Goal: Task Accomplishment & Management: Use online tool/utility

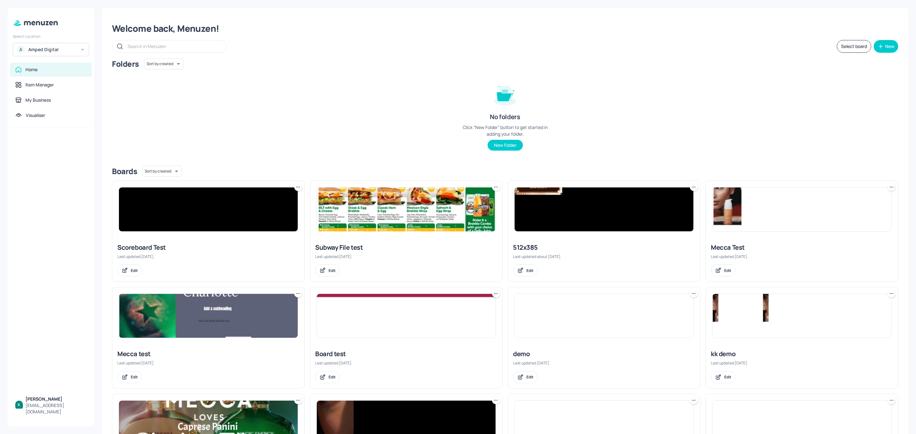
click at [80, 53] on div "A Amped Digital" at bounding box center [51, 49] width 76 height 13
click at [42, 80] on div "Subway AU/[GEOGRAPHIC_DATA]" at bounding box center [56, 80] width 55 height 8
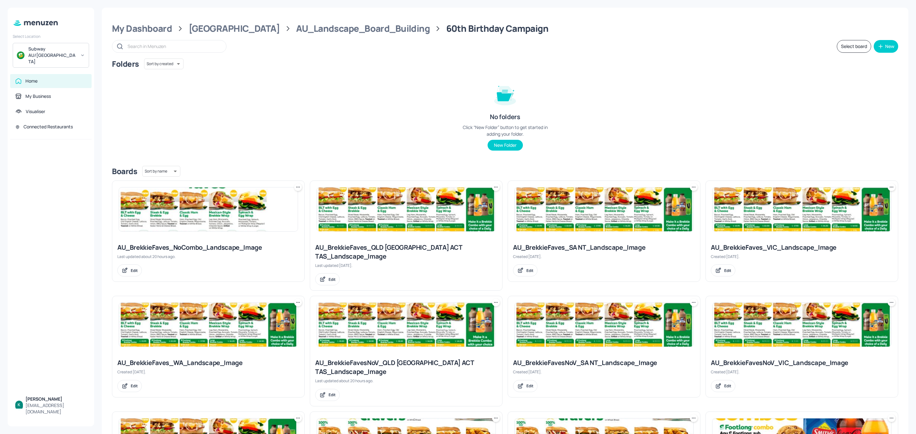
click at [401, 253] on div "AU_BrekkieFaves_QLD NSW ACT TAS_Landscape_Image Last updated 2 days ago. Edit" at bounding box center [406, 264] width 192 height 52
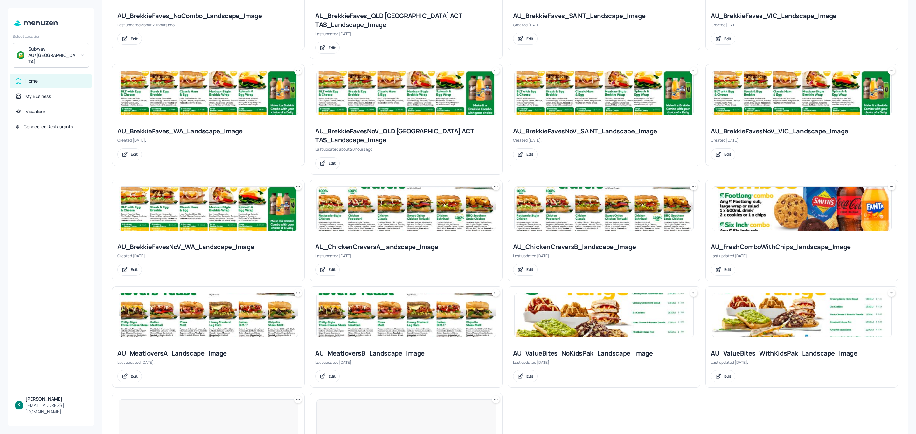
scroll to position [238, 0]
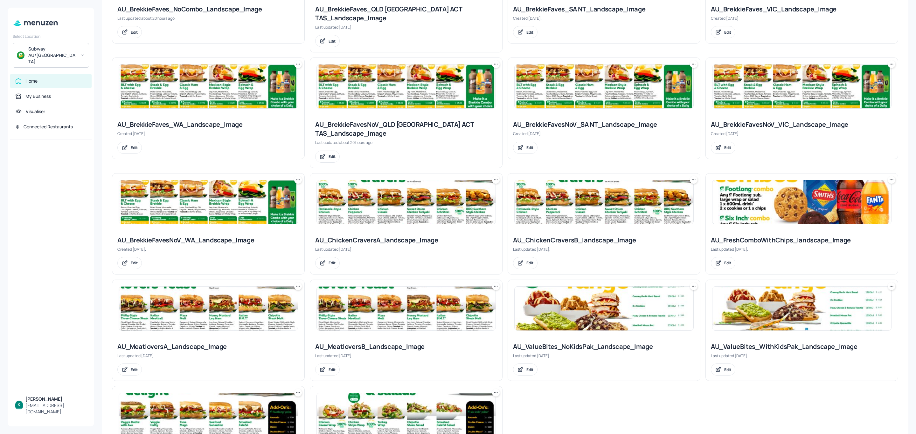
click at [409, 236] on div "AU_ChickenCraversA_landscape_Image" at bounding box center [406, 240] width 182 height 9
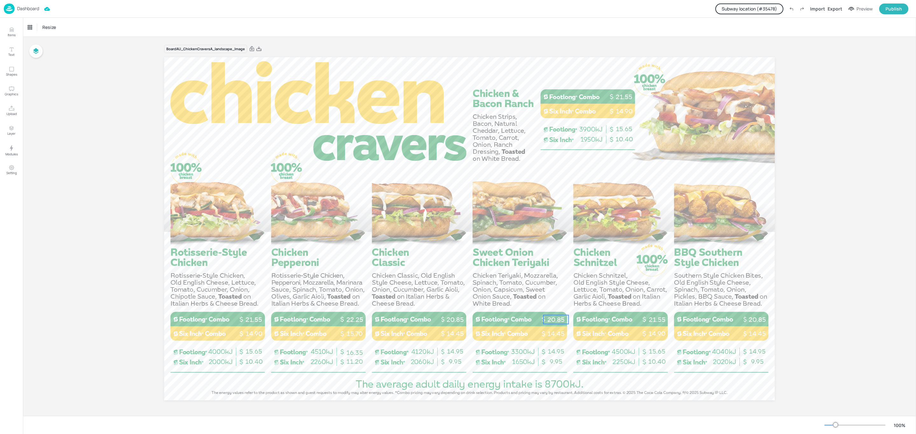
click at [558, 321] on p "20.85" at bounding box center [555, 319] width 25 height 9
click at [759, 3] on button "Subway location (# 35478 )" at bounding box center [749, 8] width 68 height 11
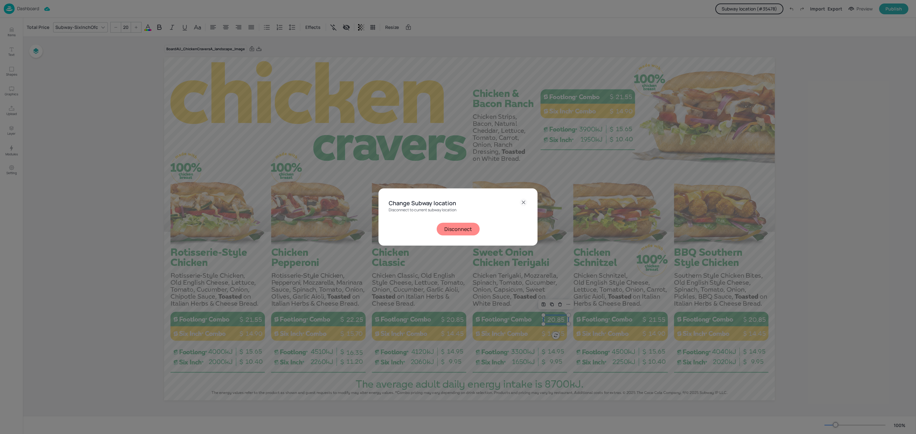
click at [461, 230] on button "Disconnect" at bounding box center [457, 229] width 43 height 13
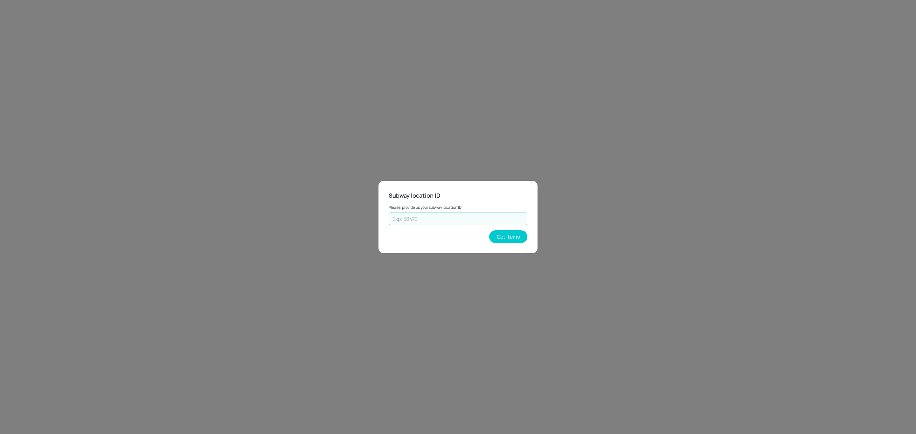
click at [440, 223] on input "text" at bounding box center [457, 219] width 139 height 13
type input "25102"
click at [517, 238] on button "Get Items" at bounding box center [508, 236] width 38 height 13
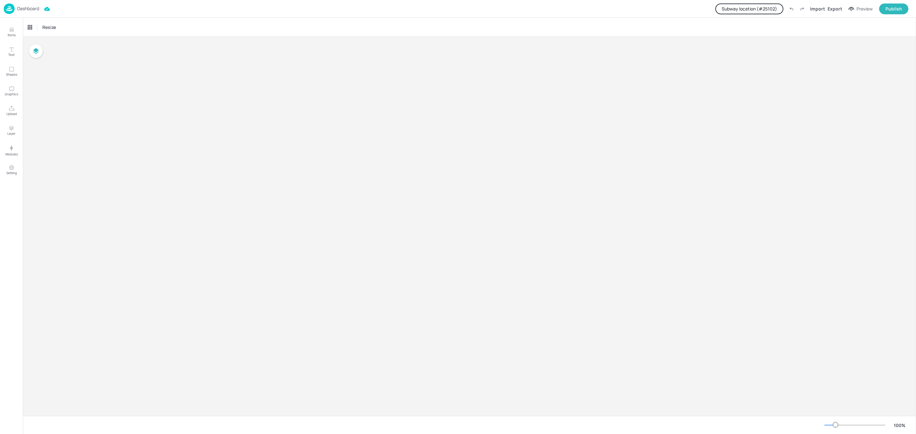
type input "$NZD - [GEOGRAPHIC_DATA]"
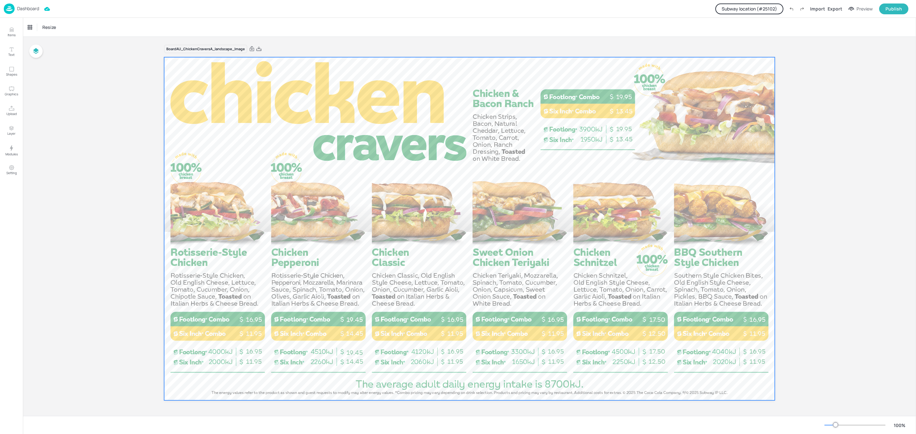
scroll to position [0, 0]
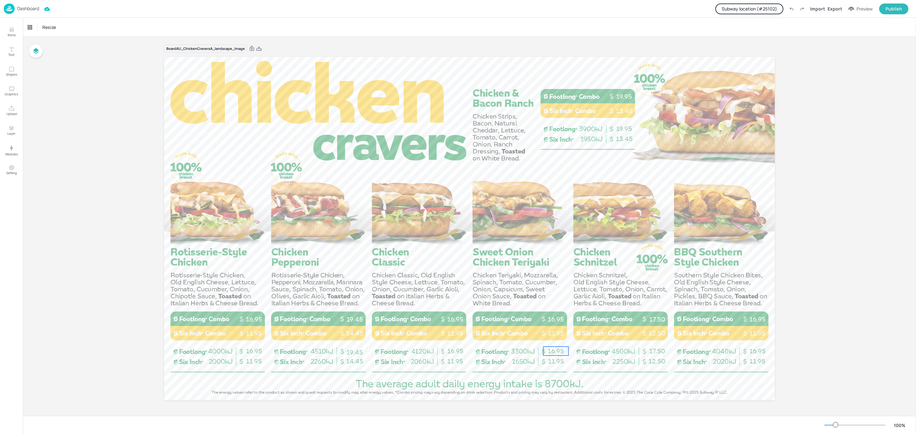
click at [557, 347] on span "16.95" at bounding box center [555, 351] width 16 height 8
click at [556, 347] on span "16.95" at bounding box center [555, 351] width 16 height 8
click at [556, 350] on span "16.95" at bounding box center [555, 351] width 16 height 8
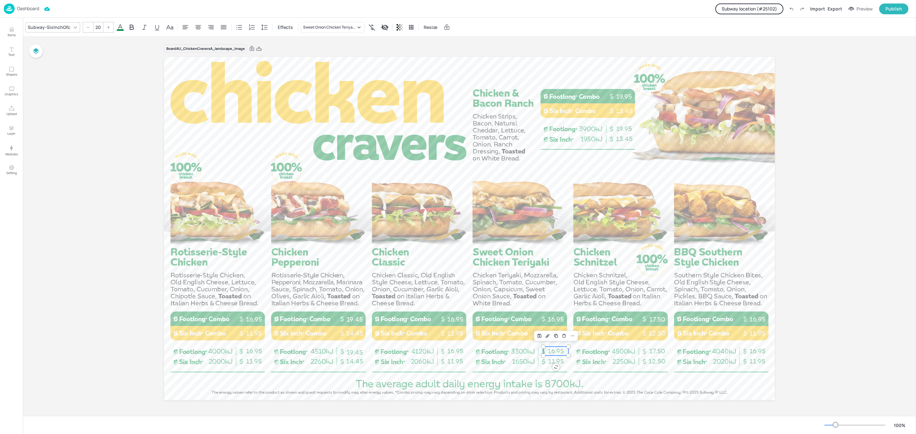
click at [556, 350] on span "16.95" at bounding box center [555, 351] width 16 height 8
click at [547, 337] on icon "Edit Design" at bounding box center [547, 335] width 5 height 5
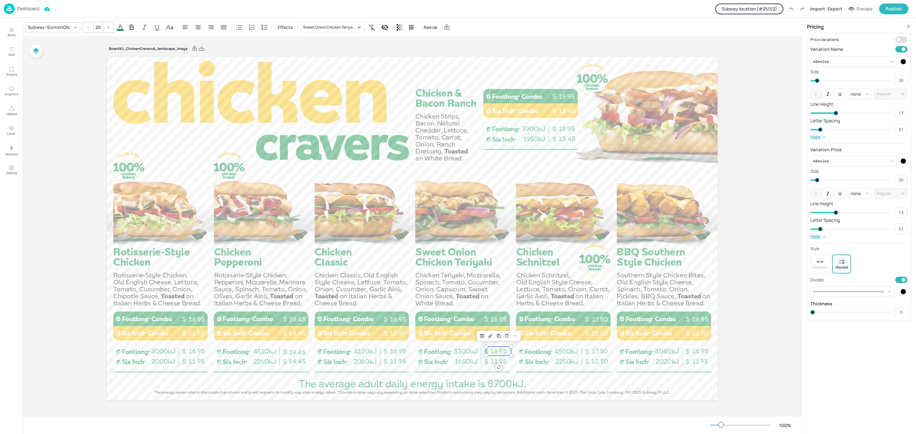
click at [752, 85] on div "Board AU_ChickenCraversA_landscape_Image 11.95 16.95 16.95 11.95 14.45 19.45 19…" at bounding box center [412, 227] width 778 height 380
click at [329, 28] on div "Sweet Onion Chicken Teriyaki Sub - 12"" at bounding box center [329, 27] width 53 height 6
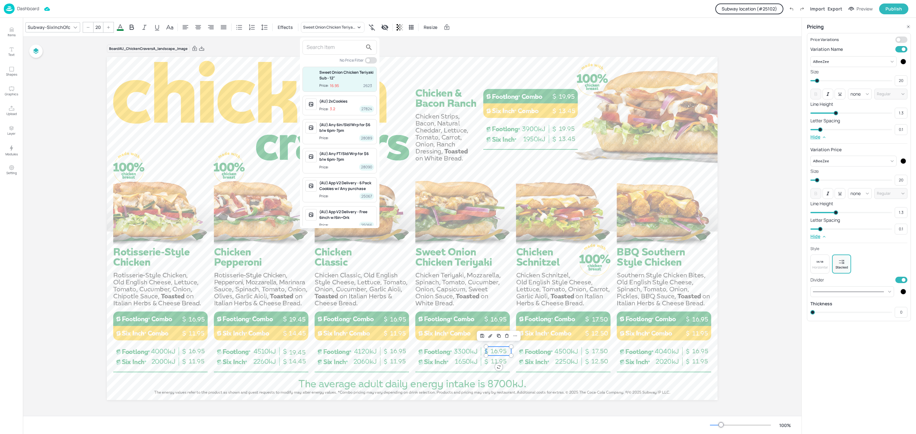
click at [488, 336] on div at bounding box center [458, 217] width 916 height 434
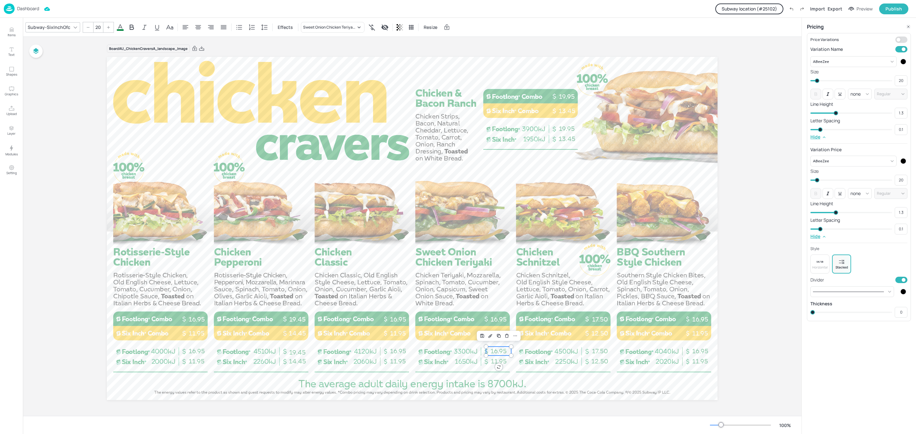
click at [770, 114] on div "Board AU_ChickenCraversA_landscape_Image 11.95 16.95 16.95 11.95 14.45 19.45 19…" at bounding box center [412, 227] width 778 height 380
click at [909, 24] on icon at bounding box center [907, 26] width 5 height 5
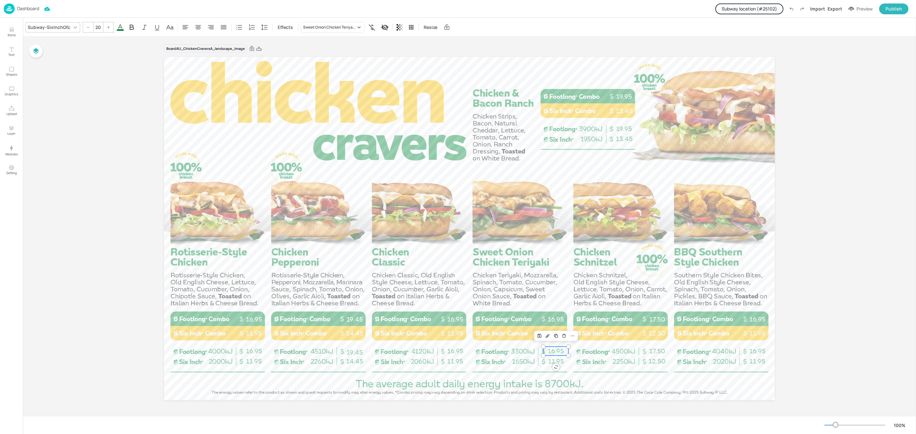
click at [554, 353] on span "16.95" at bounding box center [555, 351] width 16 height 8
click at [343, 31] on div "Sweet Onion Chicken Teriyaki Sub - 12"" at bounding box center [333, 27] width 64 height 11
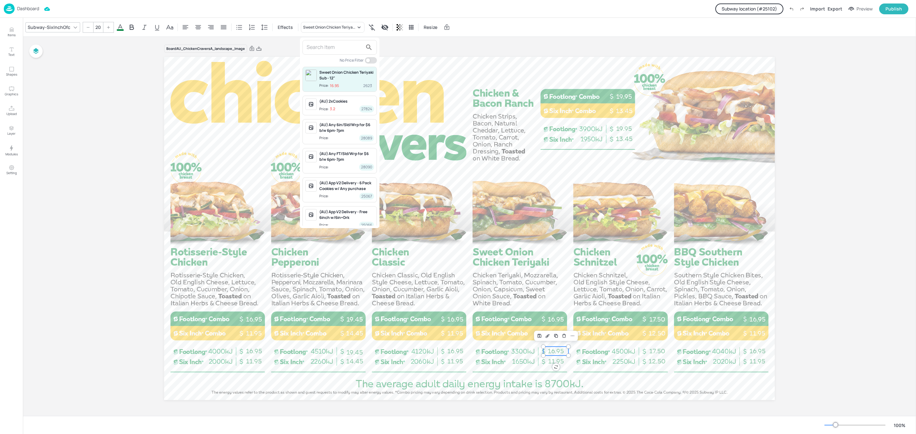
click at [338, 79] on div "Sweet Onion Chicken Teriyaki Sub - 12"" at bounding box center [346, 75] width 55 height 11
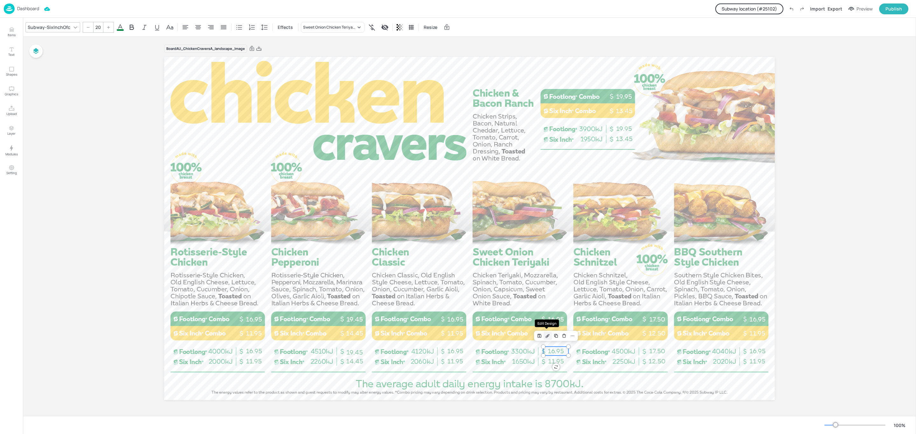
click at [548, 338] on icon "Edit Design" at bounding box center [547, 335] width 5 height 5
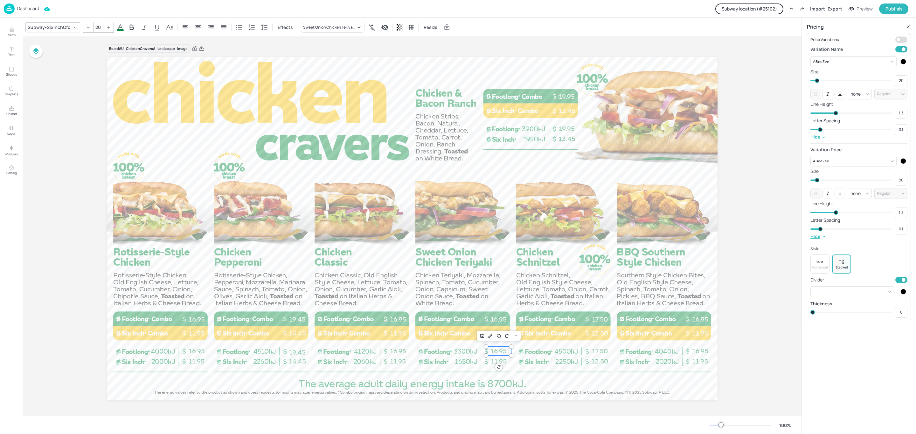
click at [777, 160] on div "Board AU_ChickenCraversA_landscape_Image 11.95 16.95 16.95 11.95 14.45 19.45 19…" at bounding box center [412, 227] width 778 height 380
click at [906, 26] on icon at bounding box center [907, 26] width 5 height 5
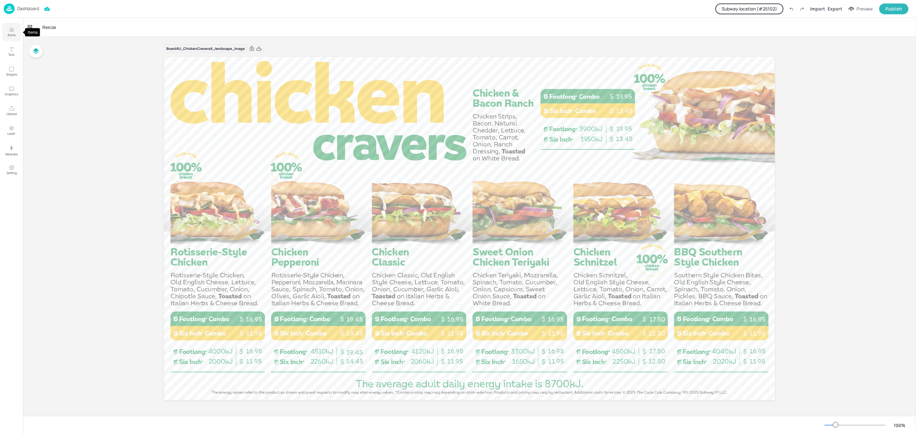
click at [10, 28] on icon "Items" at bounding box center [12, 30] width 6 height 6
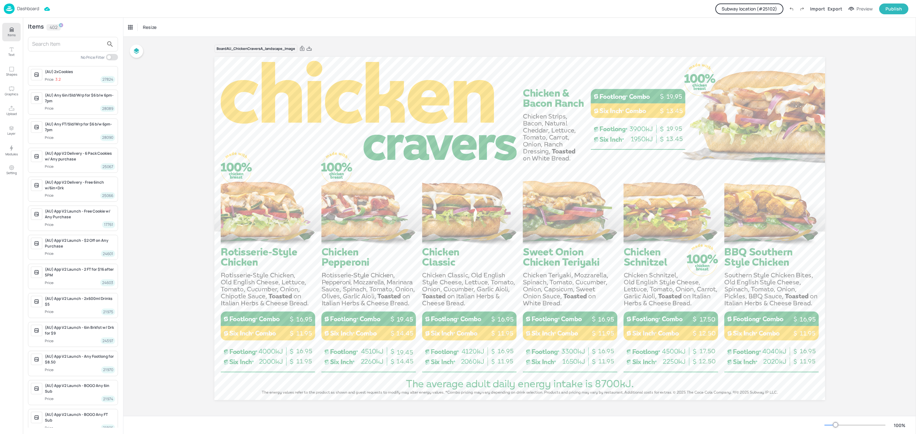
click at [44, 42] on input "text" at bounding box center [68, 44] width 72 height 10
type input "o"
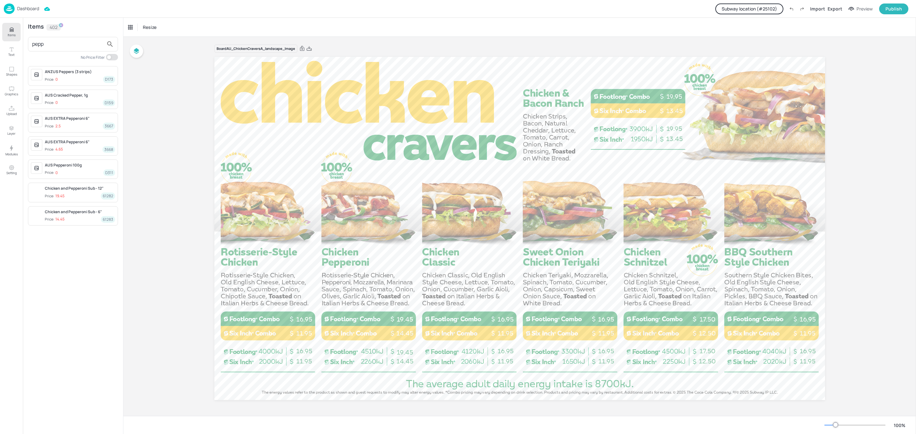
type input "pepp"
click at [84, 195] on span "Price: 19.45 61282" at bounding box center [80, 196] width 70 height 7
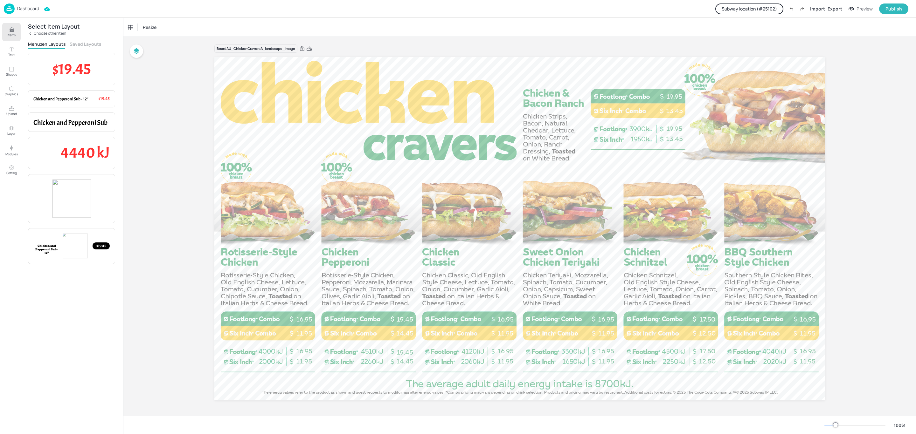
click at [31, 32] on icon at bounding box center [30, 33] width 1 height 2
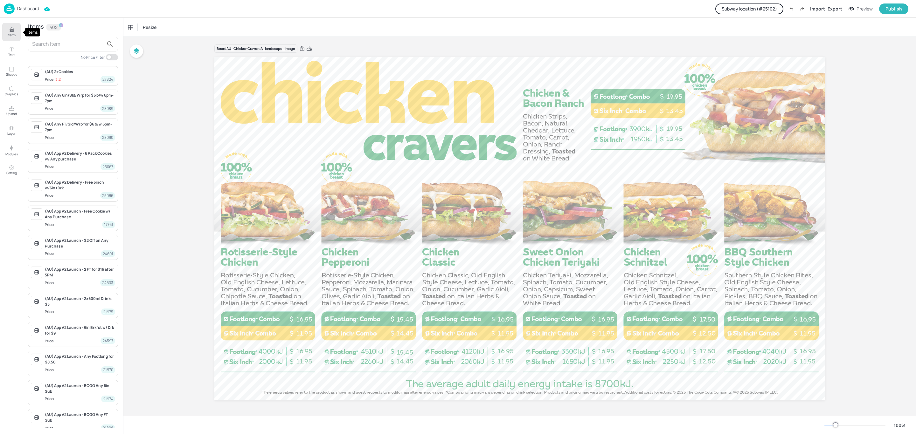
click at [11, 28] on icon "Items" at bounding box center [12, 30] width 6 height 6
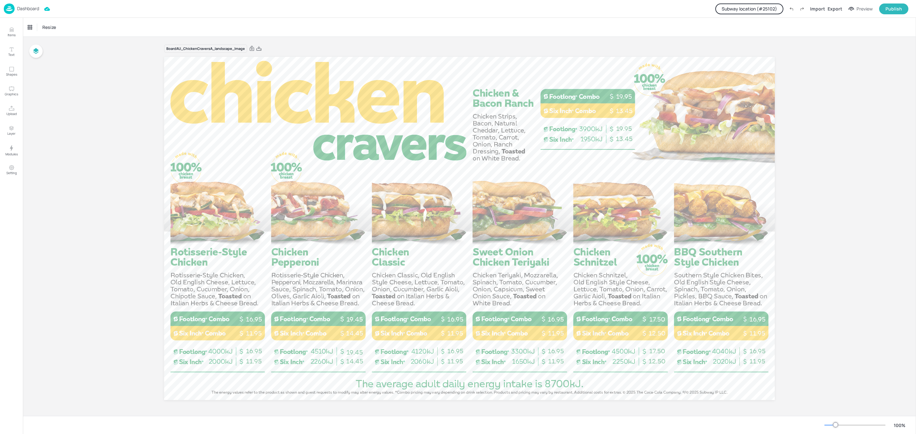
click at [24, 9] on p "Dashboard" at bounding box center [28, 8] width 22 height 4
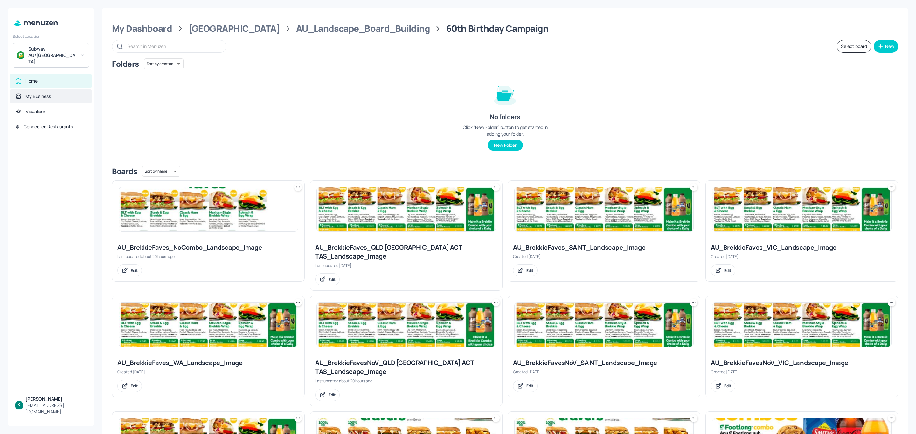
click at [47, 93] on div "My Business" at bounding box center [37, 96] width 25 height 6
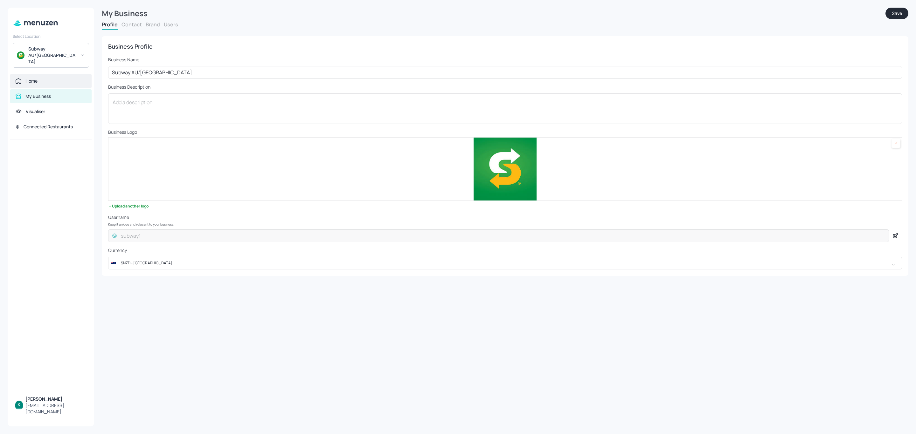
click at [48, 78] on div "Home" at bounding box center [50, 81] width 71 height 6
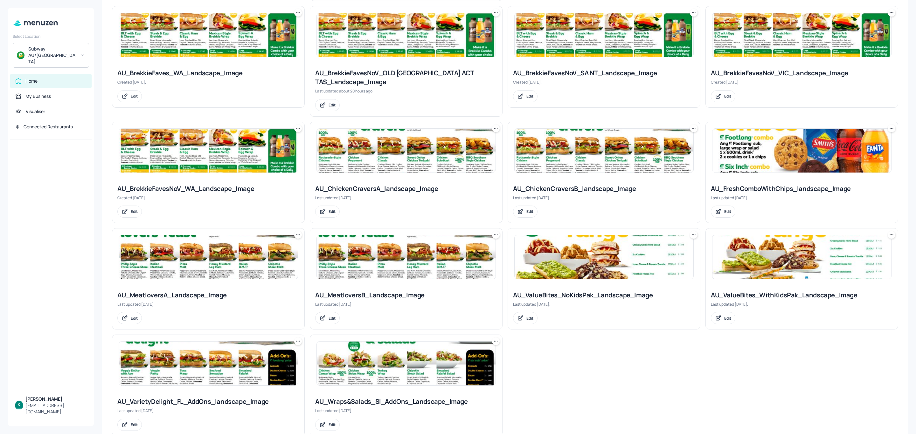
scroll to position [293, 0]
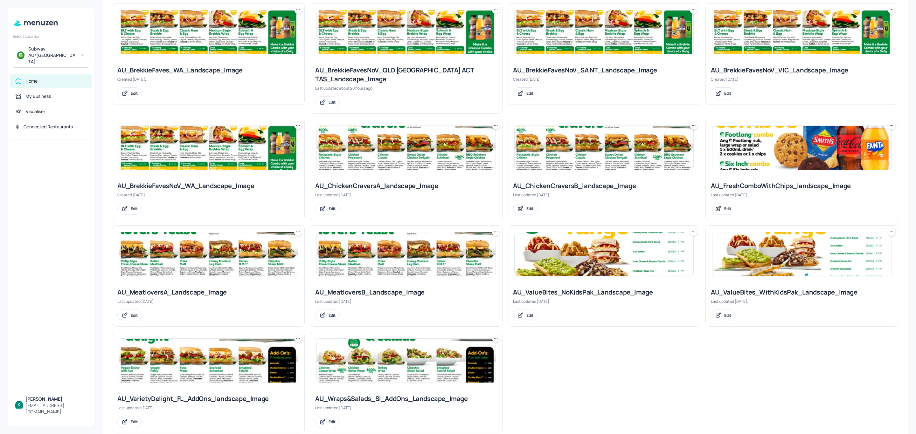
click at [393, 288] on div "AU_MeatloversB_Landscape_Image" at bounding box center [406, 292] width 182 height 9
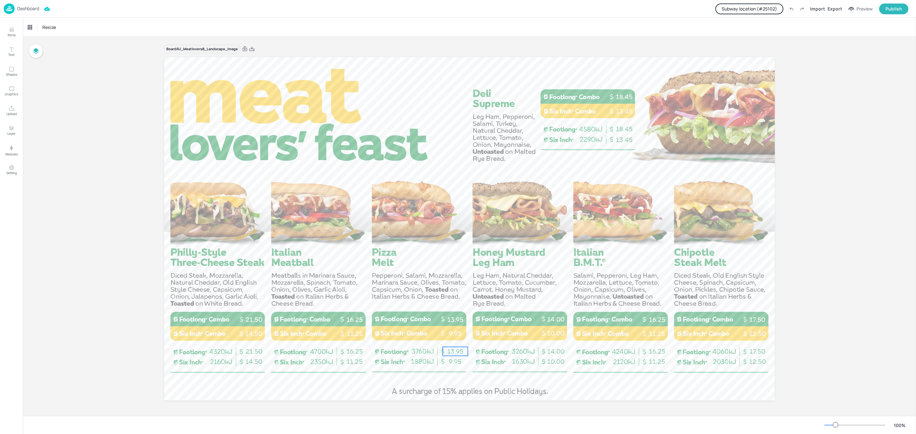
click at [458, 350] on span "13.95" at bounding box center [455, 352] width 16 height 8
click at [454, 351] on span "13.95" at bounding box center [455, 352] width 16 height 8
click at [450, 349] on span "13.95" at bounding box center [455, 352] width 16 height 8
click at [447, 337] on icon "Edit Design" at bounding box center [446, 336] width 5 height 5
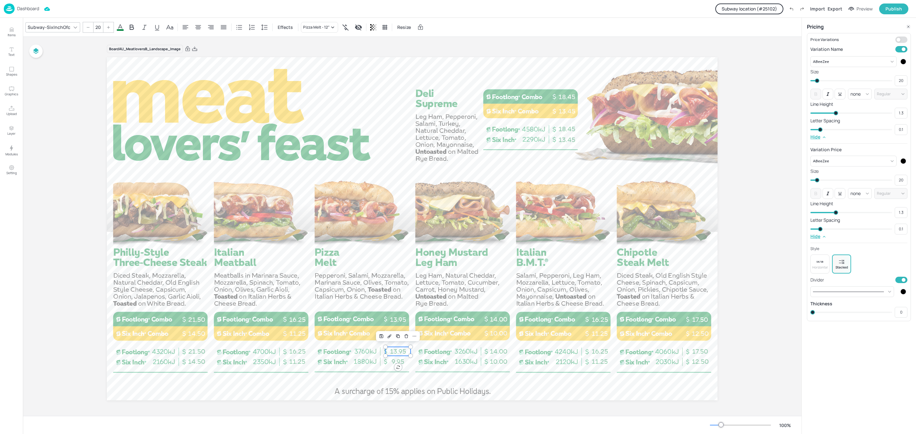
click at [403, 349] on span "13.95" at bounding box center [398, 352] width 16 height 8
click at [29, 4] on div "Dashboard" at bounding box center [21, 8] width 35 height 10
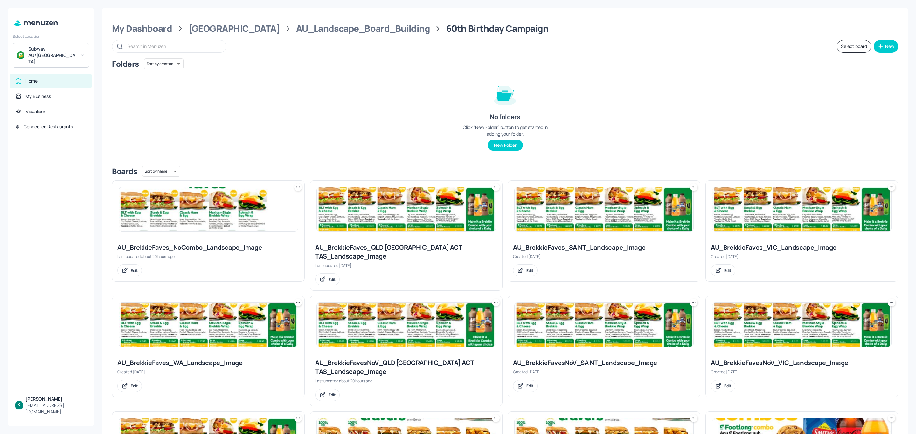
click at [208, 245] on div "AU_BrekkieFaves_NoCombo_Landscape_Image" at bounding box center [208, 247] width 182 height 9
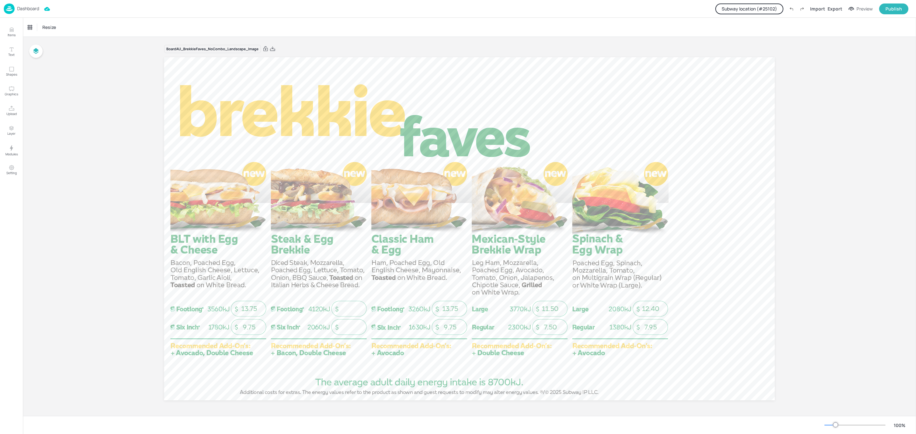
click at [25, 10] on p "Dashboard" at bounding box center [28, 8] width 22 height 4
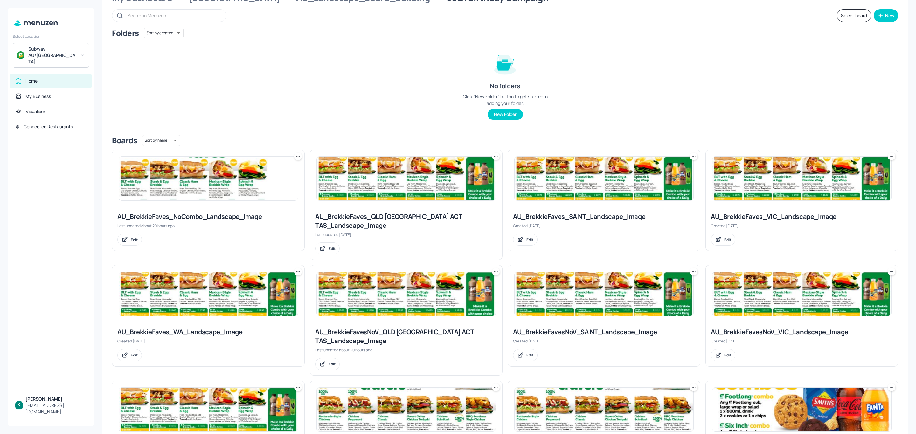
scroll to position [48, 0]
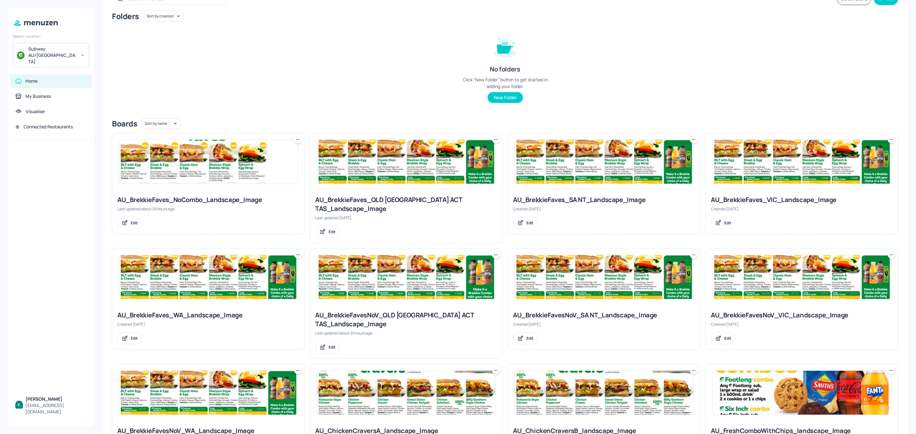
click at [793, 200] on div "AU_BrekkieFaves_VIC_Landscape_Image" at bounding box center [802, 200] width 182 height 9
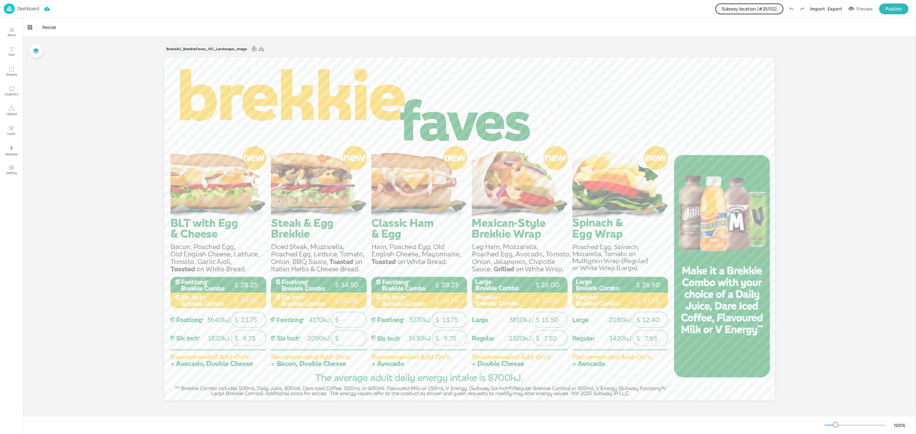
click at [25, 11] on div "Dashboard" at bounding box center [21, 8] width 35 height 10
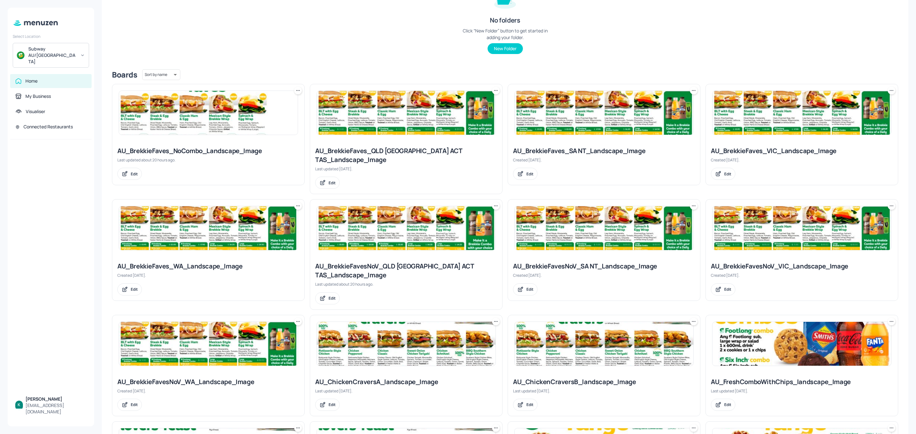
scroll to position [143, 0]
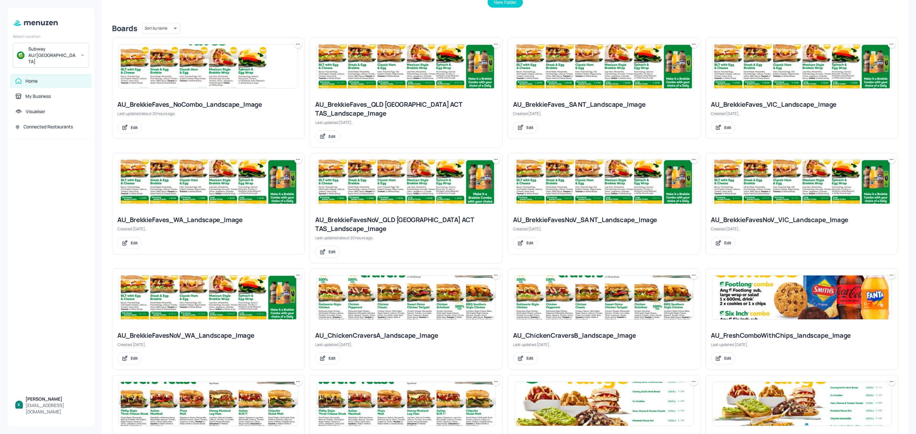
click at [389, 326] on div "AU_ChickenCraversA_landscape_Image Last updated 1 day ago. Edit" at bounding box center [406, 348] width 192 height 44
click at [388, 331] on div "AU_ChickenCraversA_landscape_Image" at bounding box center [406, 335] width 182 height 9
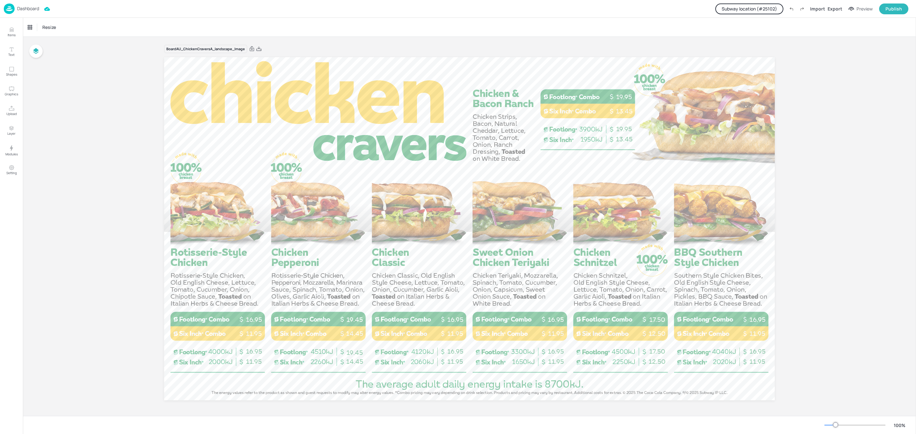
click at [759, 7] on button "Subway location (# 25102 )" at bounding box center [749, 8] width 68 height 11
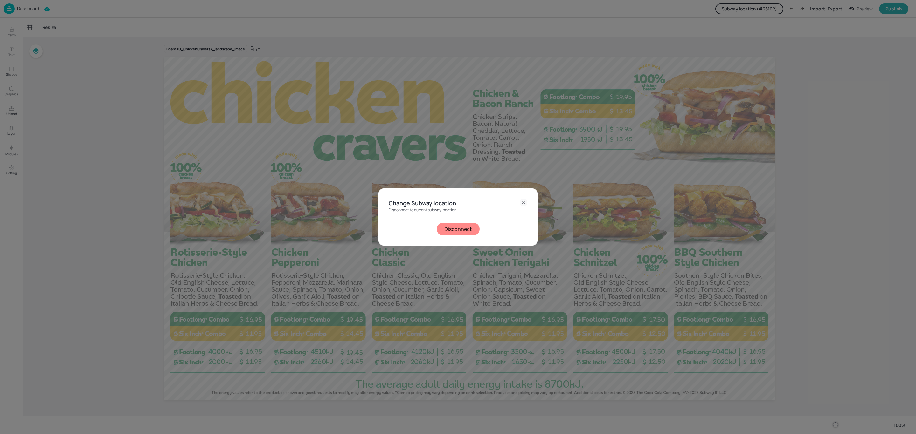
click at [445, 223] on button "Disconnect" at bounding box center [457, 229] width 43 height 13
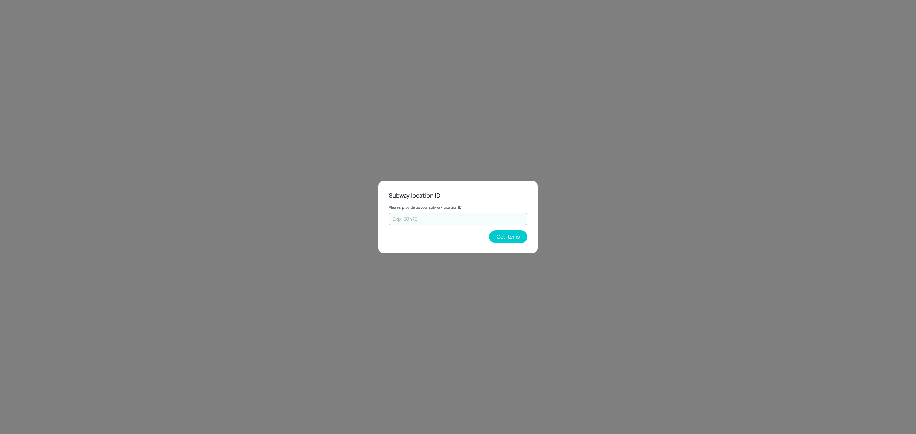
click at [451, 213] on input "text" at bounding box center [457, 219] width 139 height 13
type input "43262"
click at [509, 239] on button "Get Items" at bounding box center [508, 236] width 38 height 13
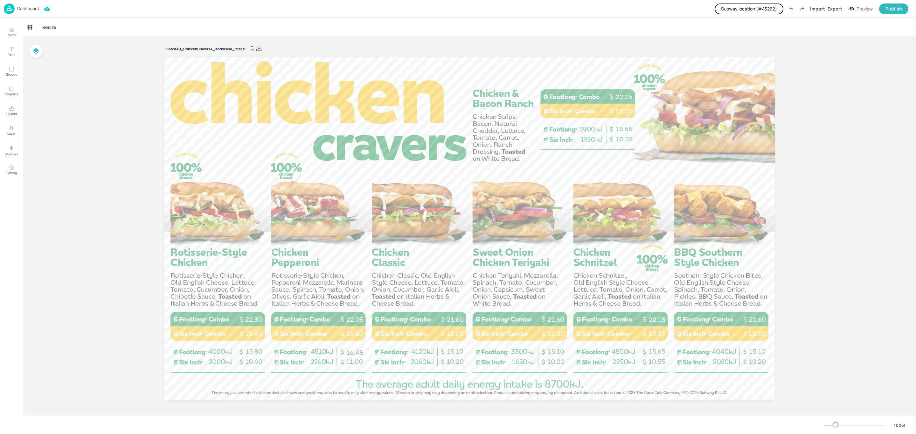
click at [257, 49] on icon at bounding box center [258, 48] width 5 height 4
click at [25, 9] on p "Dashboard" at bounding box center [28, 8] width 22 height 4
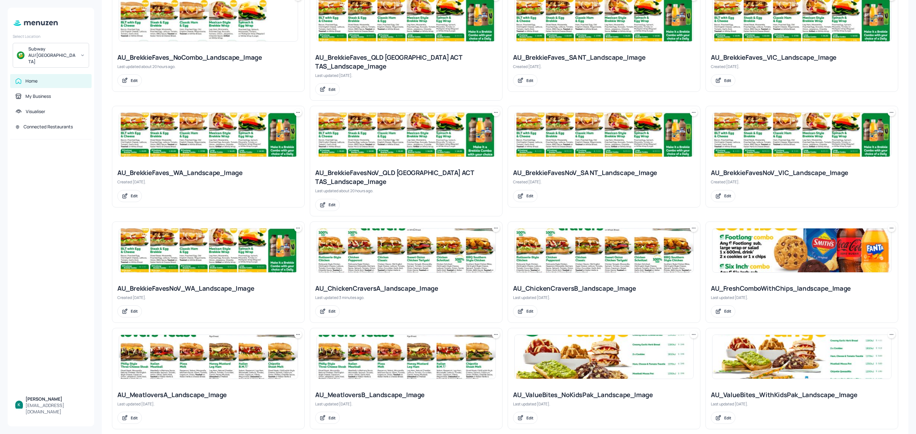
scroll to position [191, 0]
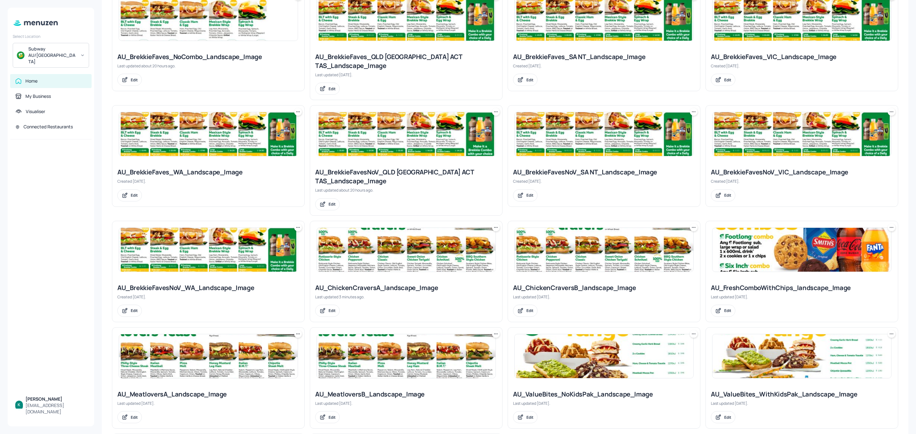
click at [591, 284] on div "AU_ChickenCraversB_landscape_Image" at bounding box center [604, 288] width 182 height 9
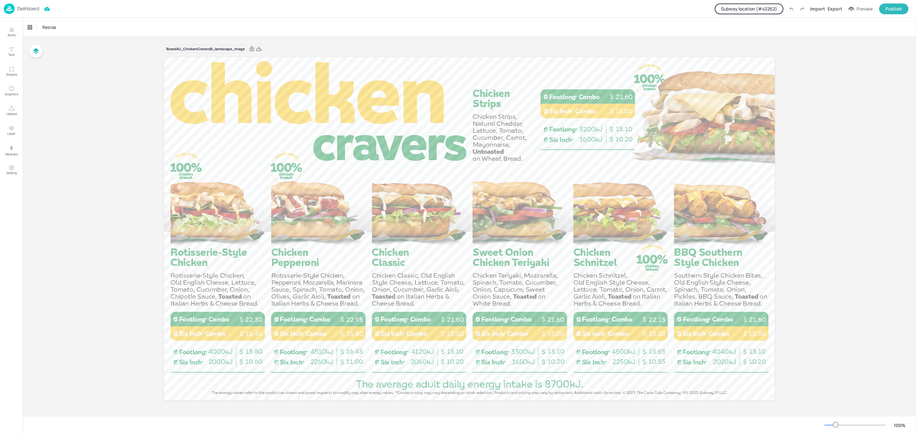
drag, startPoint x: 257, startPoint y: 47, endPoint x: 311, endPoint y: 25, distance: 57.9
click at [257, 47] on icon at bounding box center [259, 49] width 6 height 6
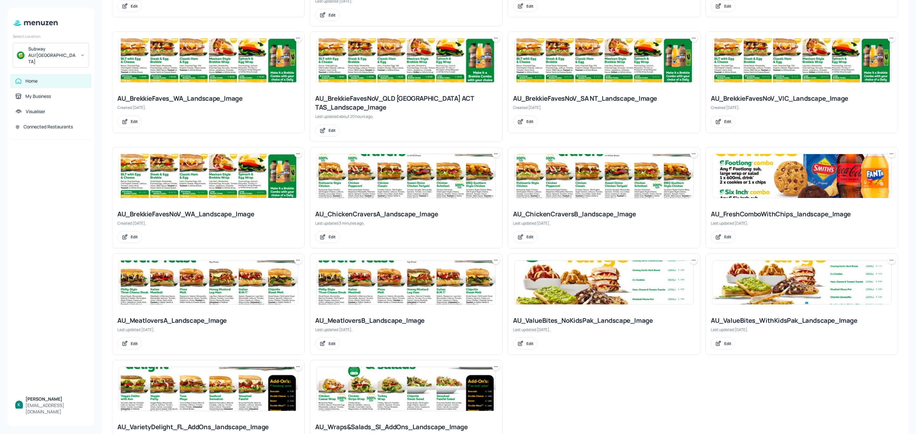
scroll to position [286, 0]
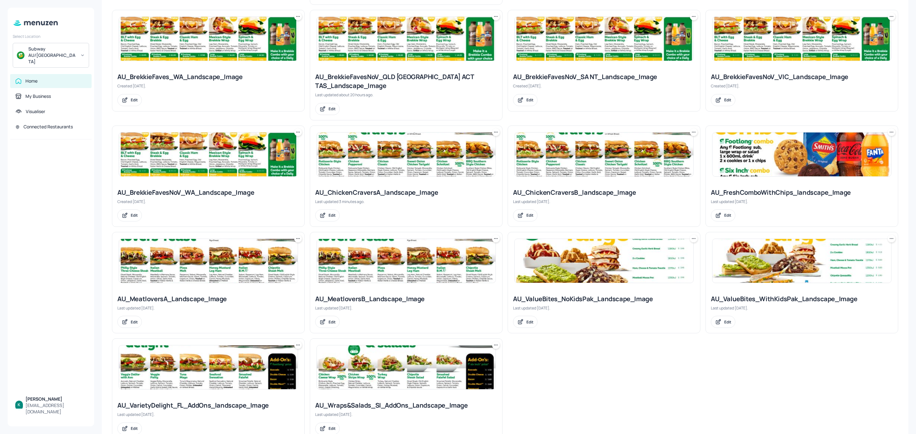
click at [198, 295] on div "AU_MeatloversA_Landscape_Image" at bounding box center [208, 299] width 182 height 9
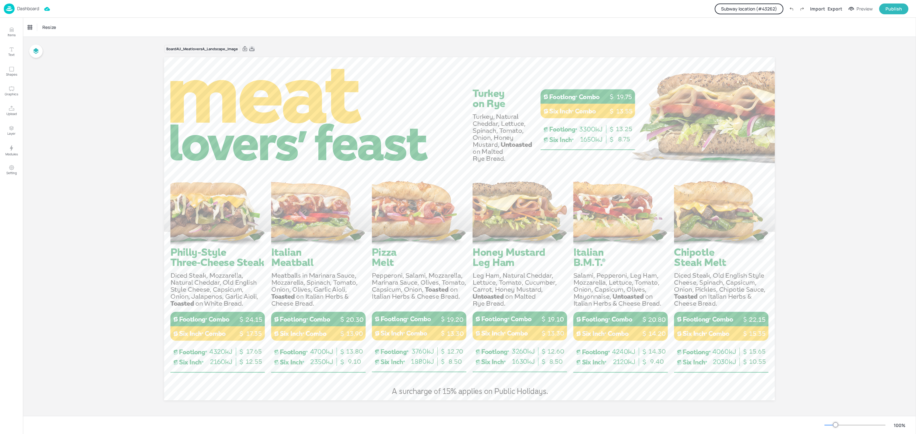
click at [252, 51] on icon at bounding box center [252, 49] width 6 height 6
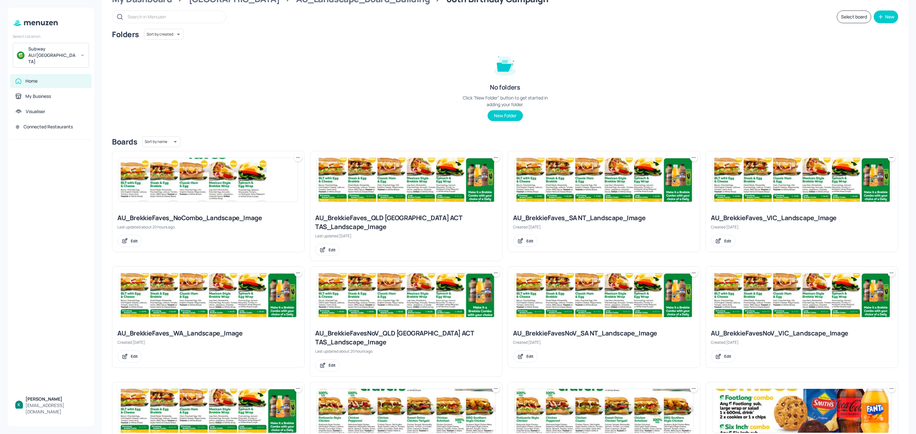
scroll to position [238, 0]
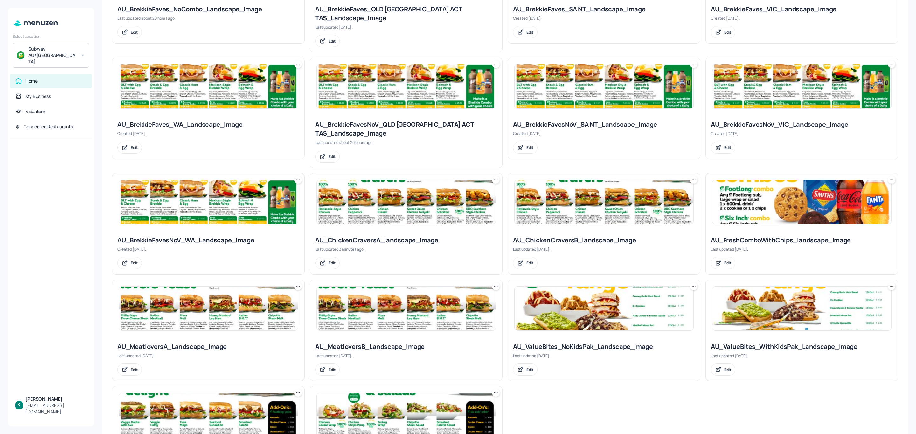
click at [409, 342] on div "AU_MeatloversB_Landscape_Image" at bounding box center [406, 346] width 182 height 9
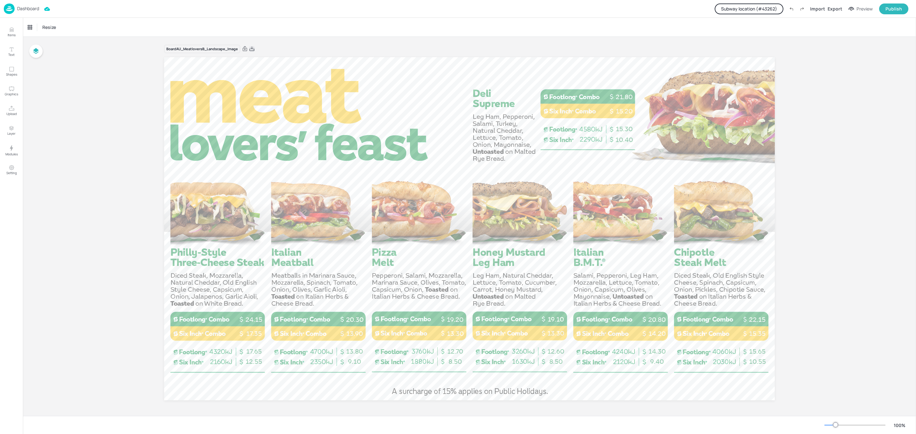
drag, startPoint x: 253, startPoint y: 48, endPoint x: 680, endPoint y: 70, distance: 427.5
click at [253, 48] on icon at bounding box center [252, 49] width 6 height 6
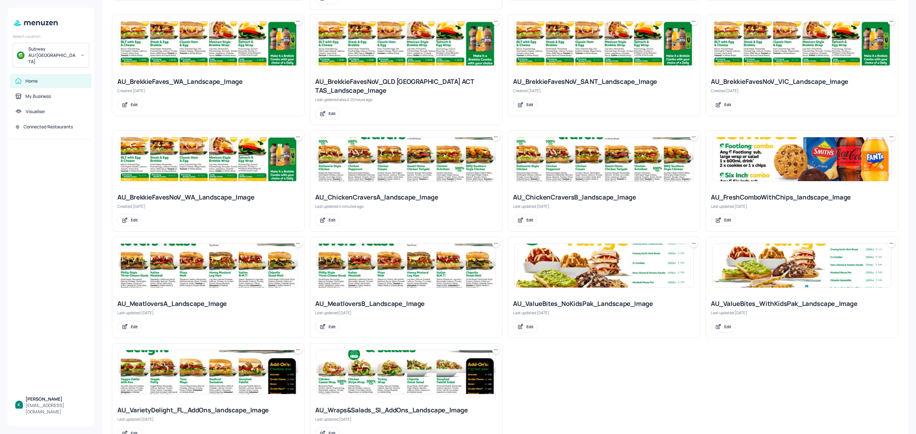
scroll to position [293, 0]
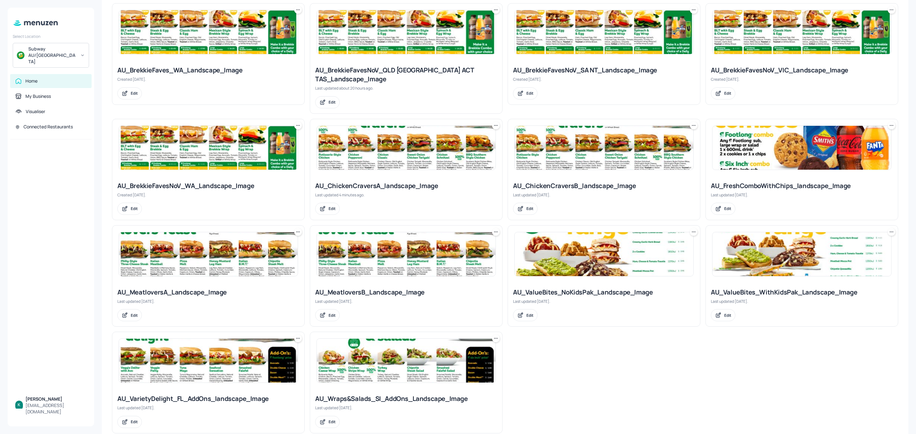
drag, startPoint x: 761, startPoint y: 278, endPoint x: 734, endPoint y: 278, distance: 27.7
click at [734, 288] on div "AU_ValueBites_WithKidsPak_Landscape_Image" at bounding box center [802, 292] width 182 height 9
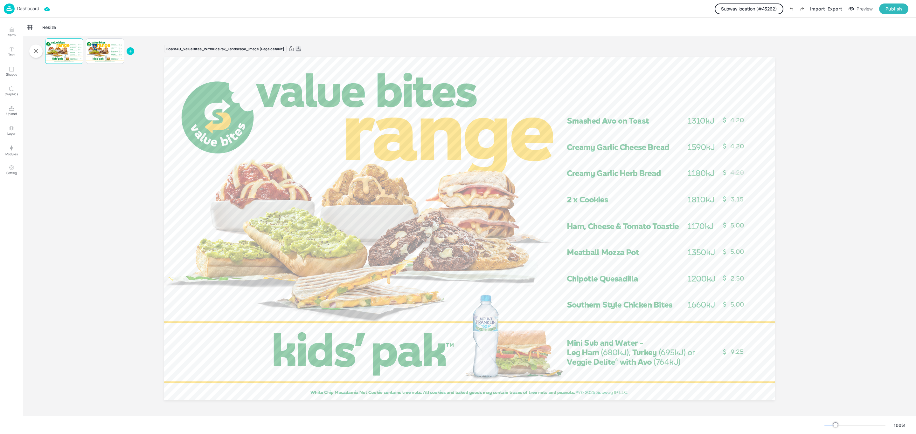
click at [299, 47] on icon at bounding box center [298, 49] width 6 height 6
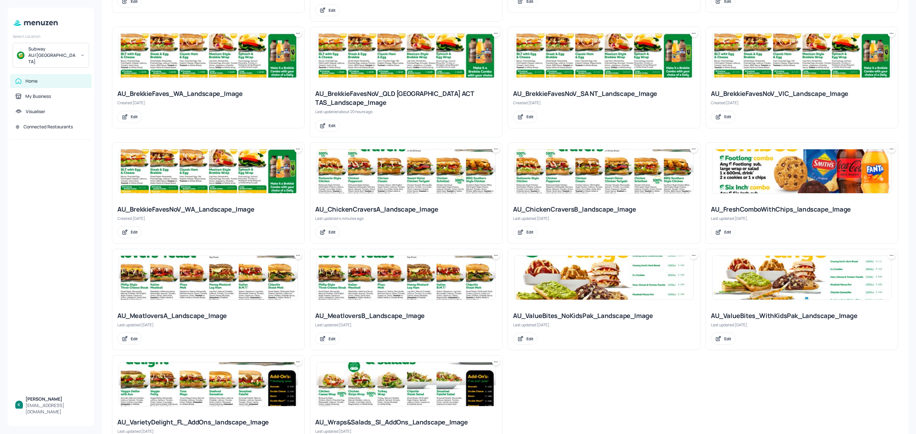
scroll to position [286, 0]
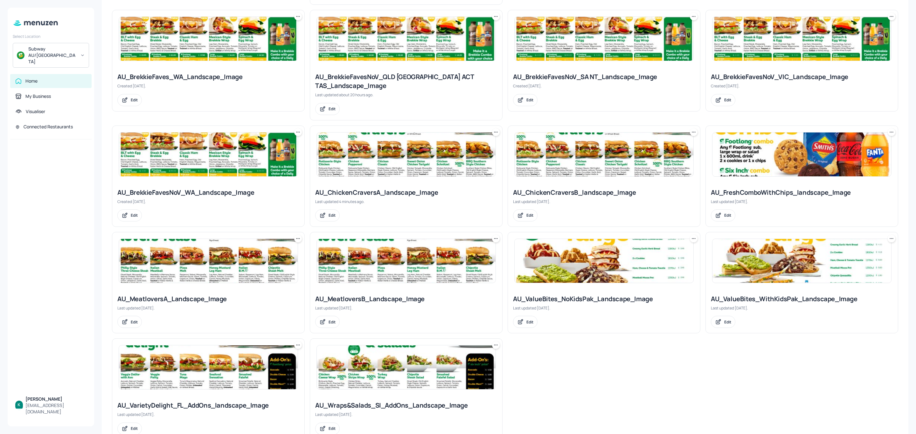
click at [210, 401] on div "AU_VarietyDelight_FL_AddOns_landscape_Image" at bounding box center [208, 405] width 182 height 9
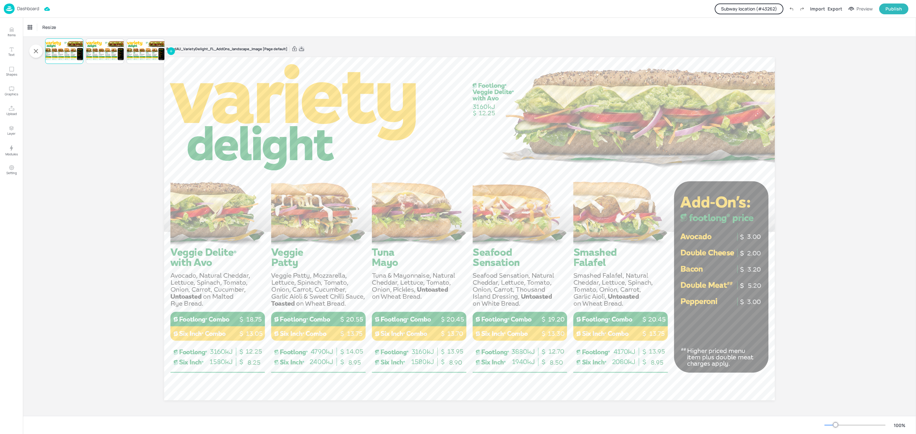
click at [301, 50] on icon at bounding box center [302, 49] width 6 height 6
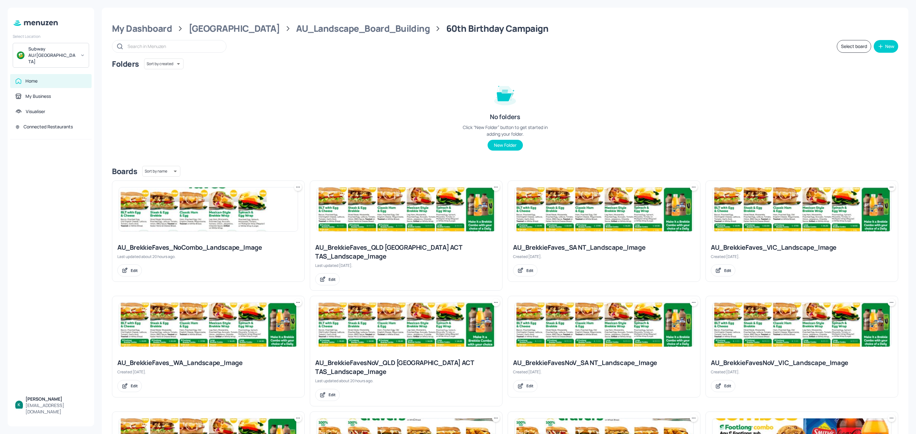
scroll to position [293, 0]
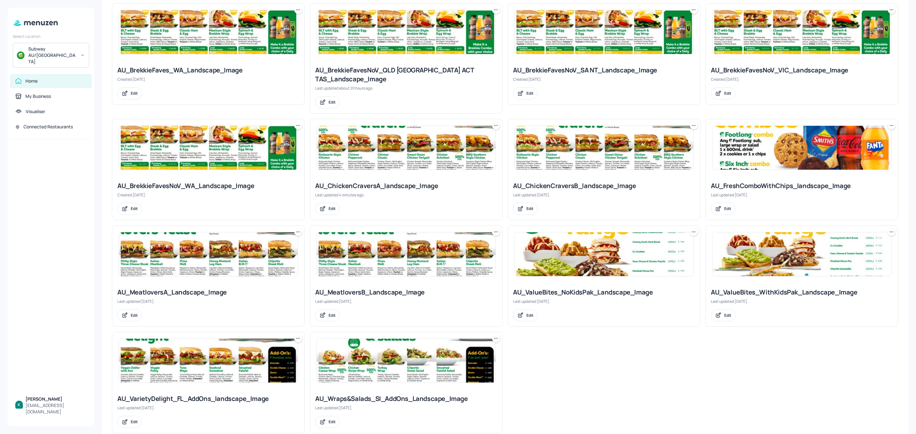
click at [383, 395] on div "AU_Wraps&Salads_SI_AddOns_Landscape_Image" at bounding box center [406, 399] width 182 height 9
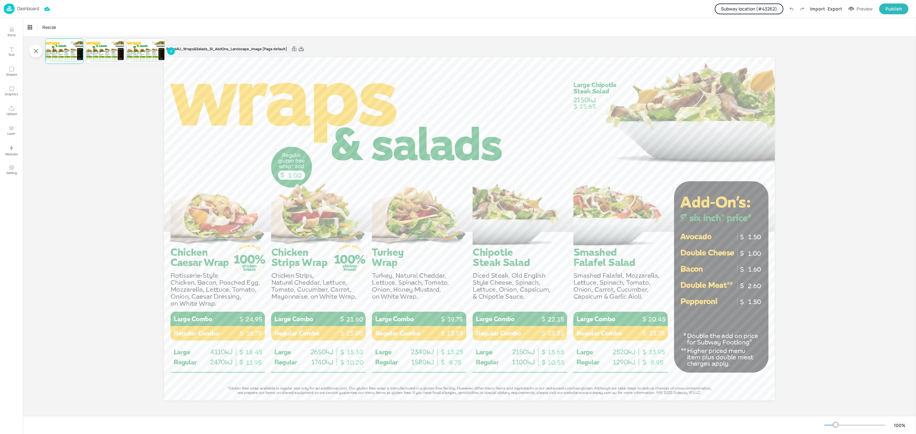
click at [299, 51] on icon at bounding box center [301, 48] width 5 height 4
click at [34, 9] on p "Dashboard" at bounding box center [28, 8] width 22 height 4
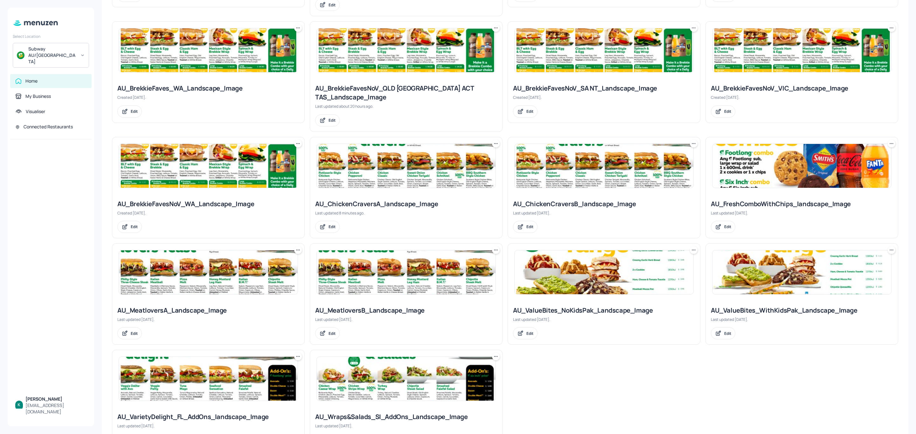
scroll to position [286, 0]
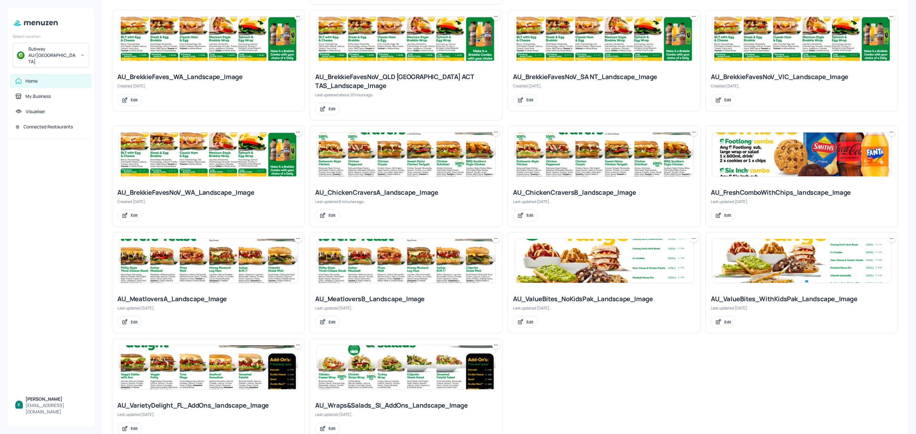
click at [796, 145] on img at bounding box center [801, 155] width 179 height 44
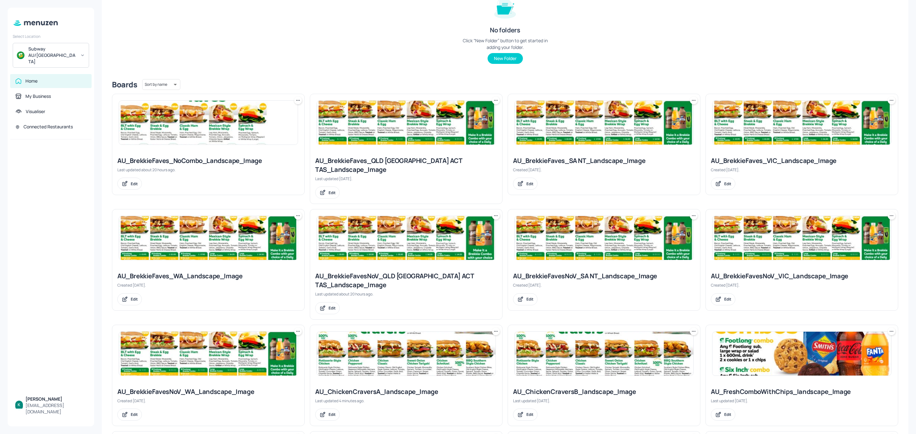
scroll to position [293, 0]
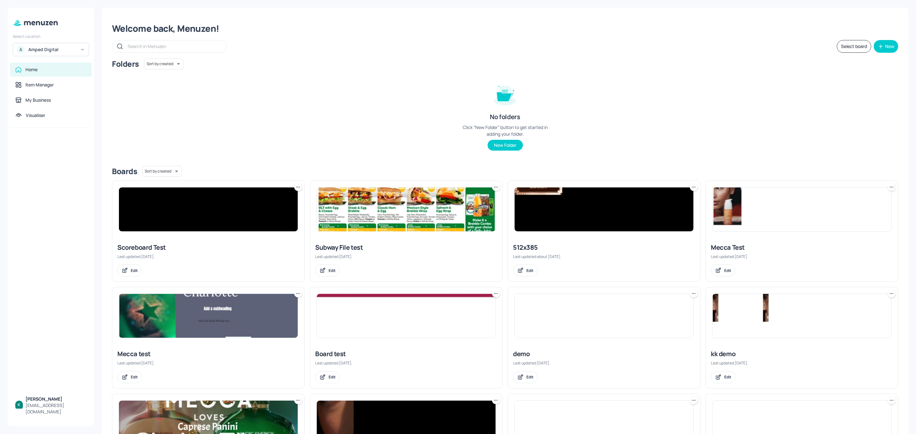
click at [77, 49] on div "A Amped Digital" at bounding box center [51, 49] width 76 height 13
click at [44, 81] on div "Subway AU/[GEOGRAPHIC_DATA]" at bounding box center [56, 80] width 55 height 8
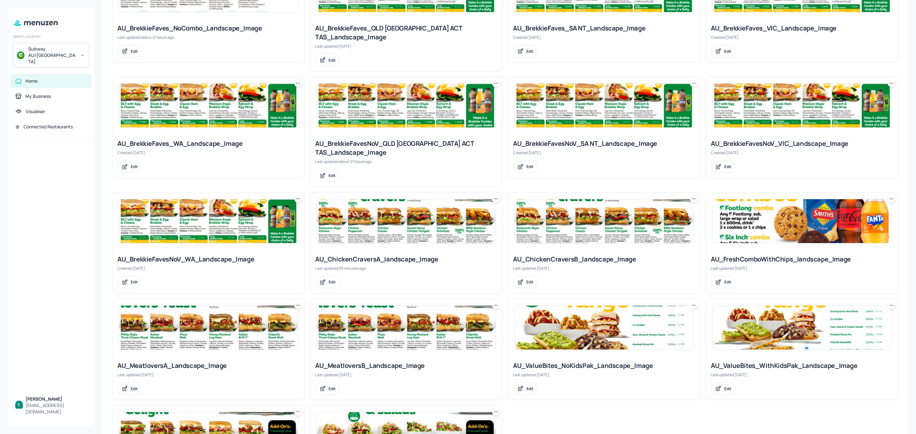
scroll to position [238, 0]
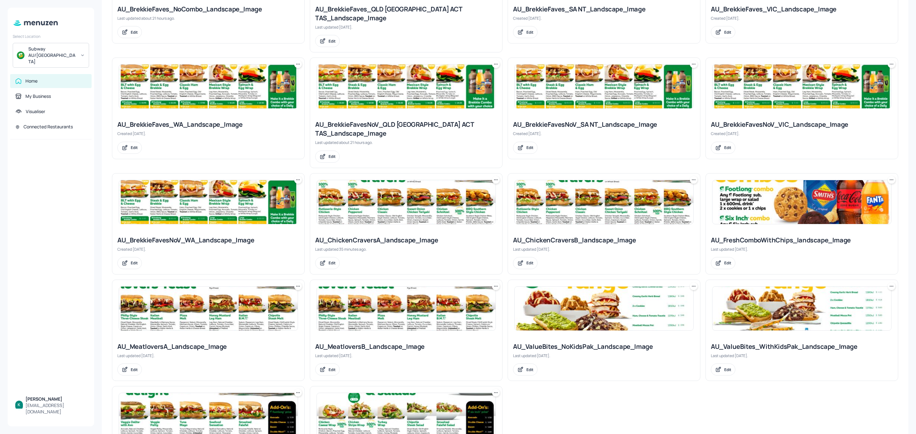
click at [400, 236] on div "AU_ChickenCraversA_landscape_Image" at bounding box center [406, 240] width 182 height 9
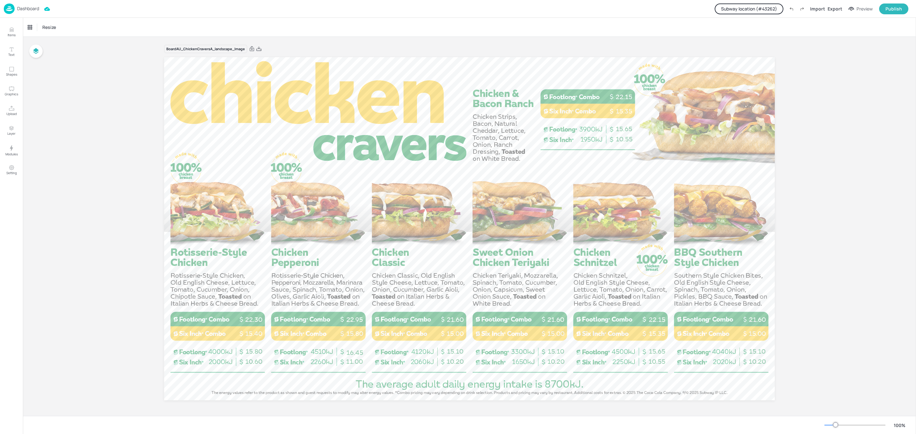
click at [753, 6] on button "Subway location (# 43262 )" at bounding box center [748, 8] width 69 height 11
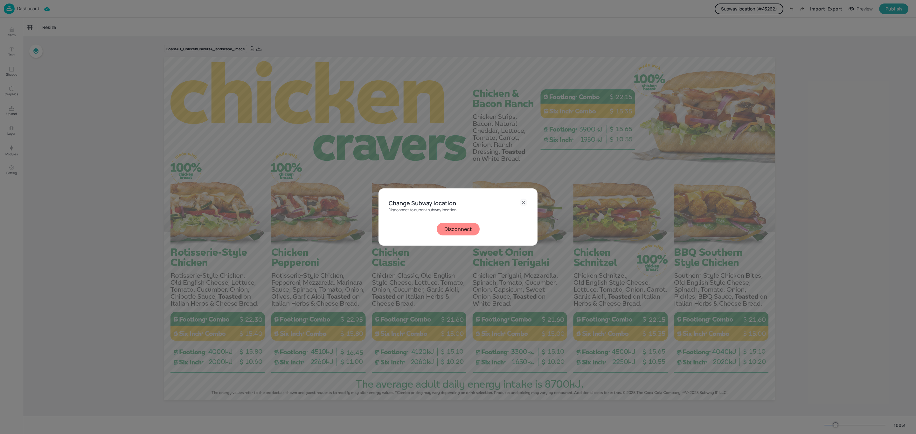
click at [464, 224] on button "Disconnect" at bounding box center [457, 229] width 43 height 13
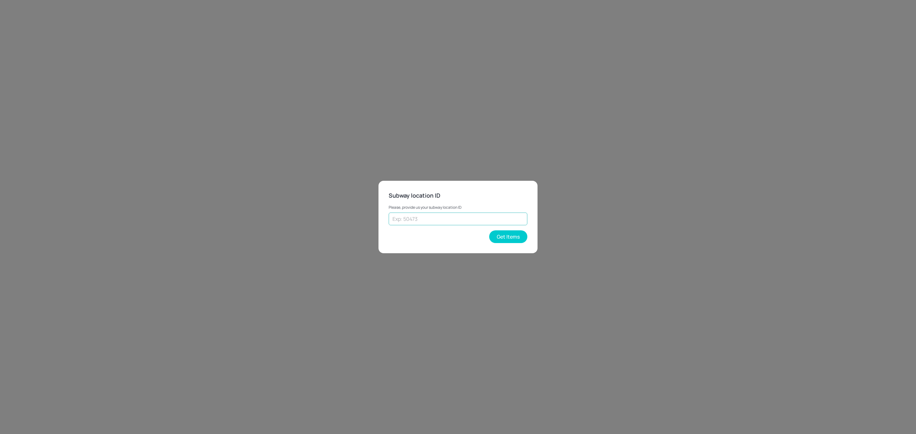
click at [479, 218] on input "text" at bounding box center [457, 219] width 139 height 13
type input "25102"
click at [515, 234] on button "Get Items" at bounding box center [508, 236] width 38 height 13
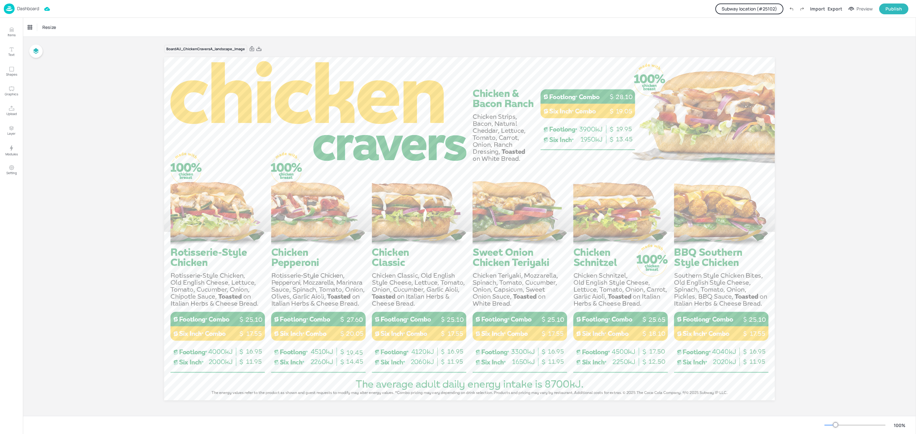
click at [32, 7] on p "Dashboard" at bounding box center [28, 8] width 22 height 4
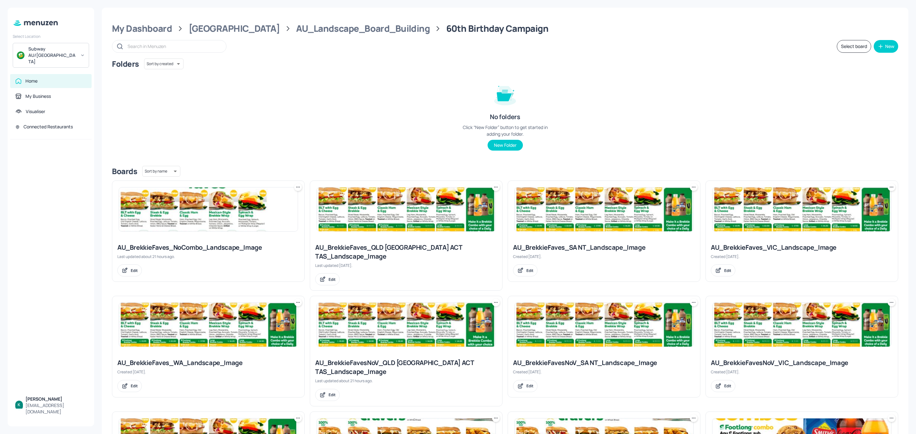
click at [42, 51] on div "Subway AU/[GEOGRAPHIC_DATA]" at bounding box center [52, 55] width 48 height 19
click at [383, 50] on div at bounding box center [458, 217] width 916 height 434
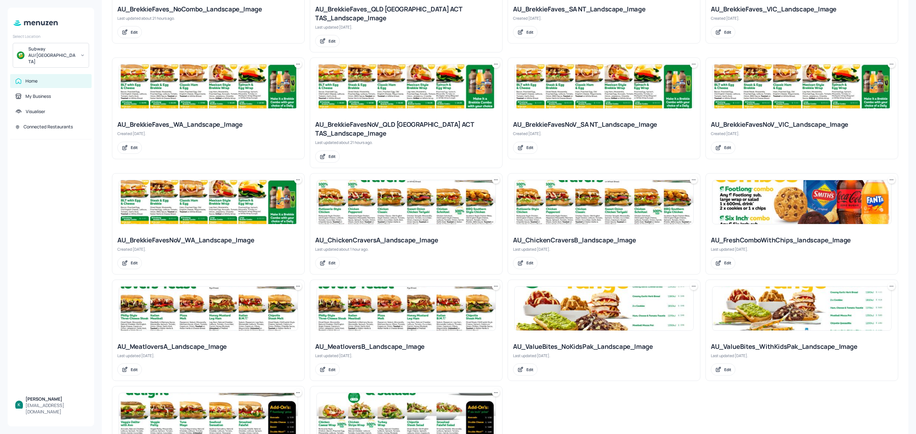
scroll to position [286, 0]
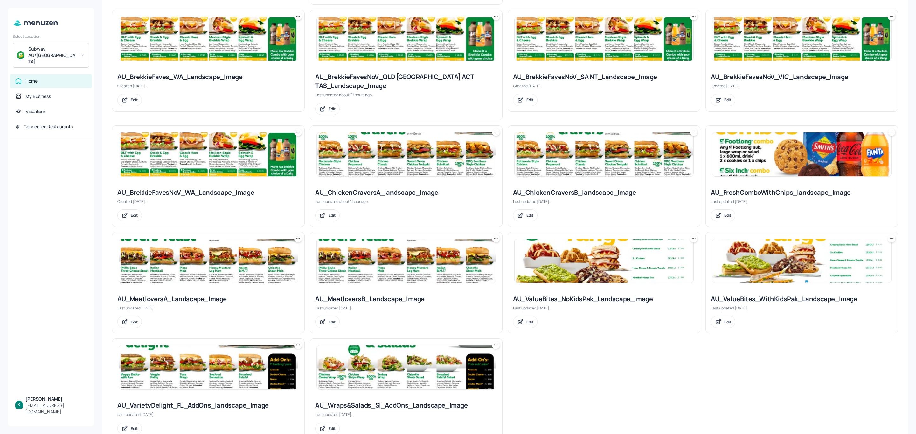
click at [389, 401] on div "AU_Wraps&Salads_SI_AddOns_Landscape_Image" at bounding box center [406, 405] width 182 height 9
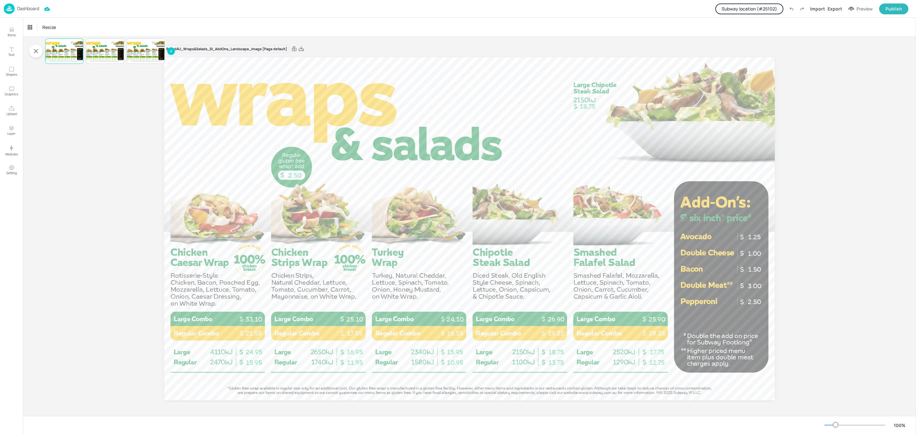
click at [751, 2] on div "Dashboard Subway location (# 25102 ) Import Export Preview Publish" at bounding box center [456, 8] width 904 height 17
click at [748, 10] on button "Subway location (# 25102 )" at bounding box center [749, 8] width 68 height 11
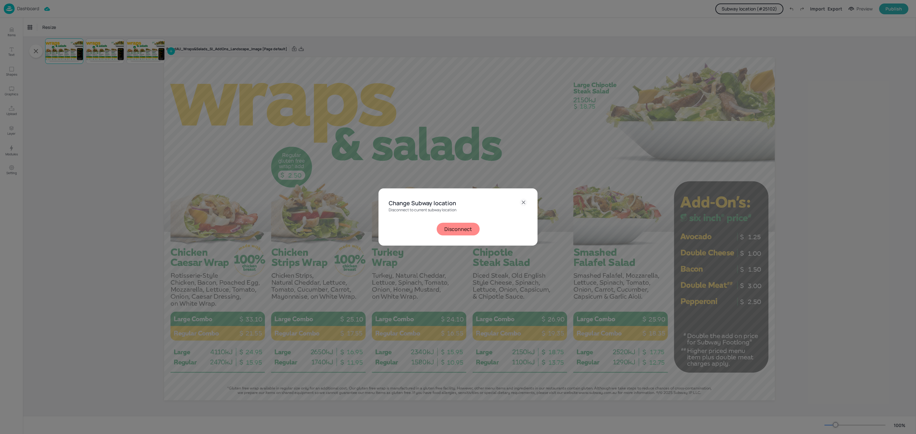
click at [468, 227] on button "Disconnect" at bounding box center [457, 229] width 43 height 13
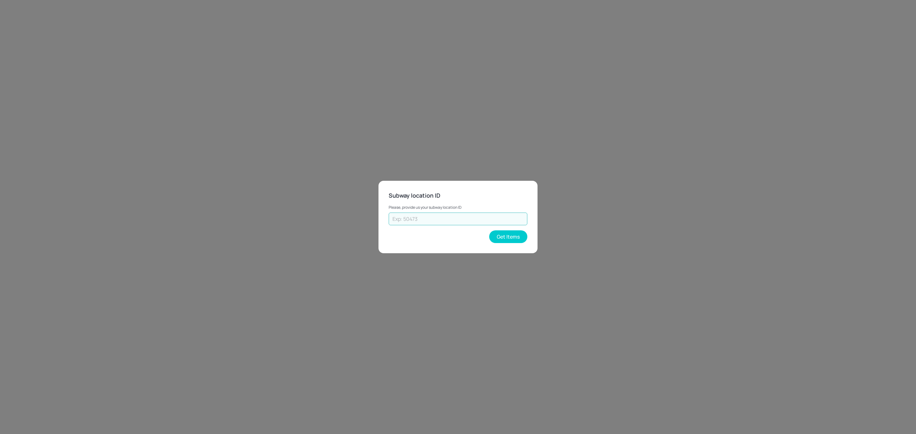
drag, startPoint x: 425, startPoint y: 223, endPoint x: 429, endPoint y: 223, distance: 4.5
click at [425, 223] on input "text" at bounding box center [457, 219] width 139 height 13
type input "33440"
click at [509, 236] on button "Get Items" at bounding box center [508, 236] width 38 height 13
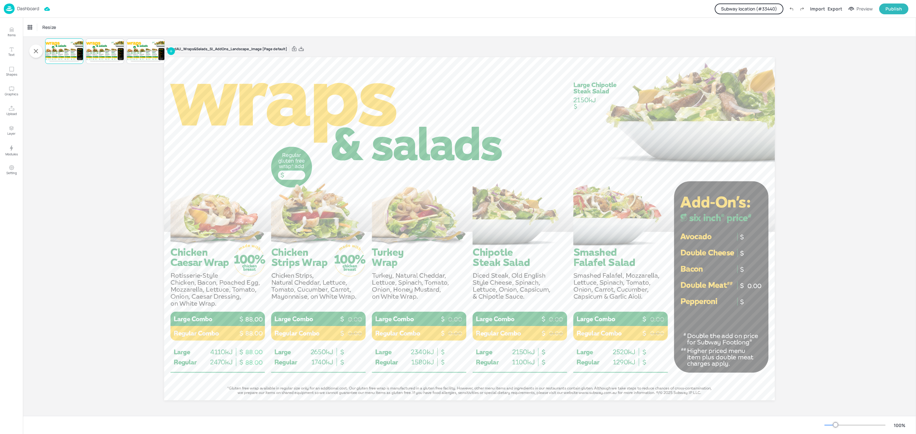
click at [124, 98] on div "Board AU_Wraps&Salads_SI_AddOns_Landscape_Image [Page default] 0.00 0.00 0.00 0…" at bounding box center [469, 227] width 893 height 380
click at [25, 10] on p "Dashboard" at bounding box center [28, 8] width 22 height 4
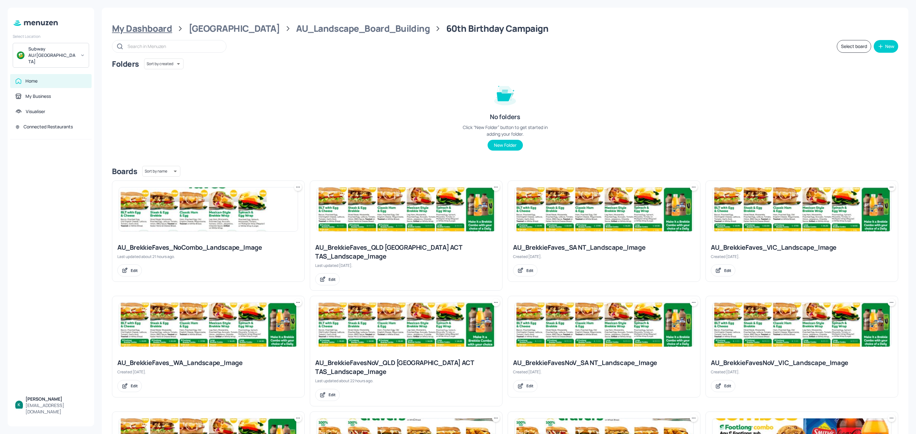
click at [154, 26] on div "My Dashboard" at bounding box center [142, 28] width 60 height 11
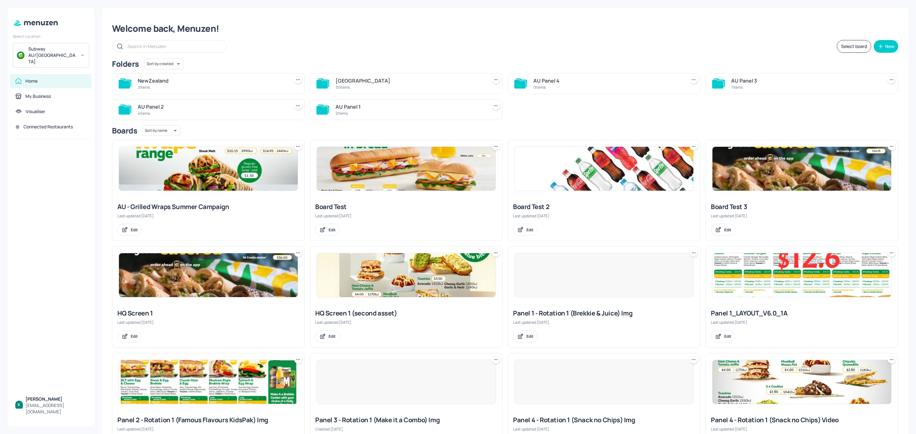
click at [254, 77] on div "NewZealand" at bounding box center [212, 81] width 149 height 8
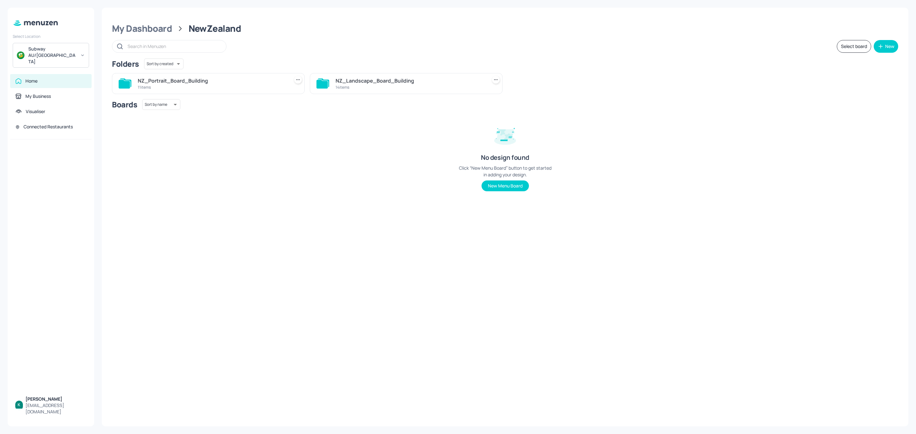
click at [404, 83] on div "NZ_Landscape_Board_Building" at bounding box center [409, 81] width 149 height 8
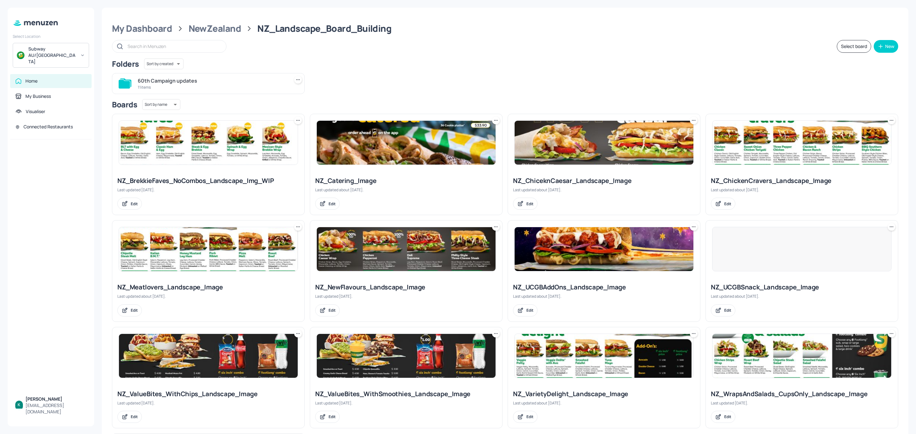
click at [232, 88] on div "11 items" at bounding box center [212, 87] width 149 height 5
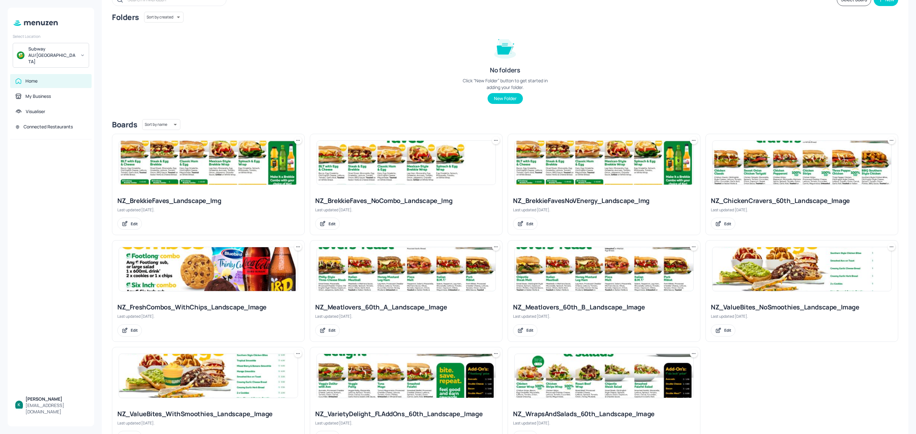
scroll to position [78, 0]
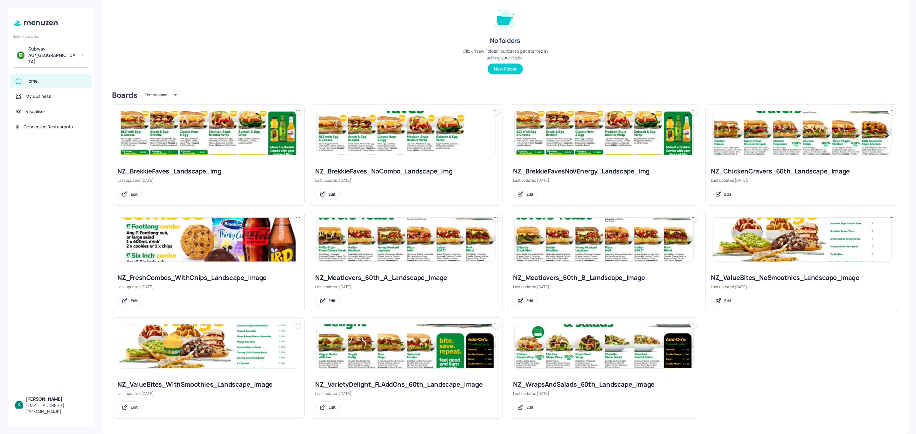
click at [626, 377] on div "NZ_WrapsAndSalads_60th_Landscape_Image Last updated 2 days ago. Edit" at bounding box center [604, 397] width 192 height 44
click at [620, 384] on div "NZ_WrapsAndSalads_60th_Landscape_Image" at bounding box center [604, 384] width 182 height 9
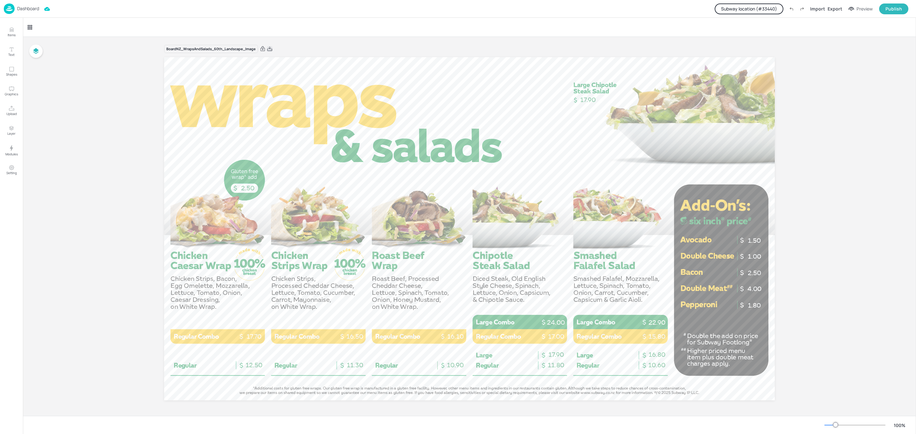
click at [271, 46] on icon at bounding box center [270, 49] width 6 height 6
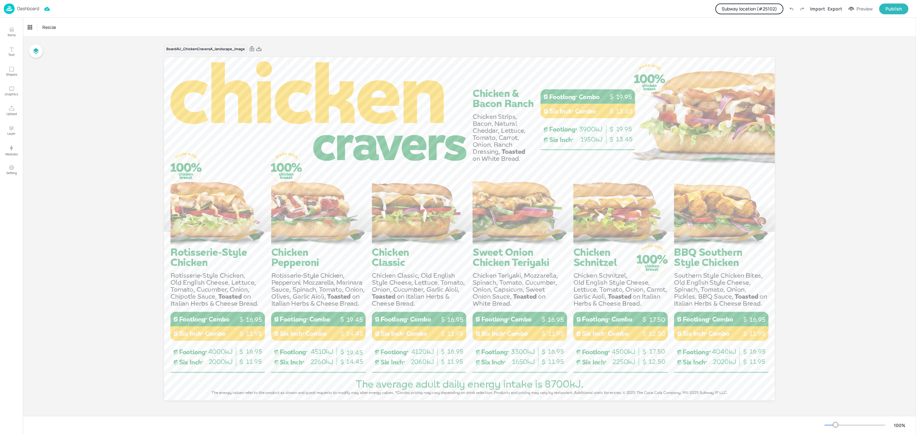
click at [24, 8] on p "Dashboard" at bounding box center [28, 8] width 22 height 4
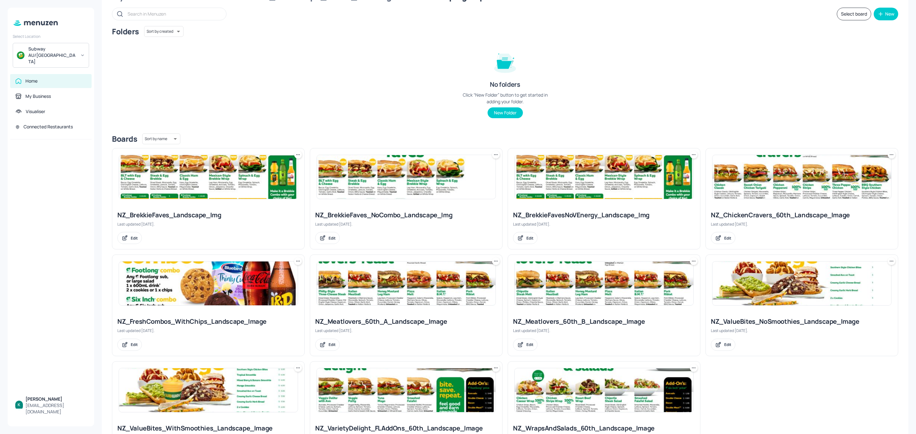
scroll to position [48, 0]
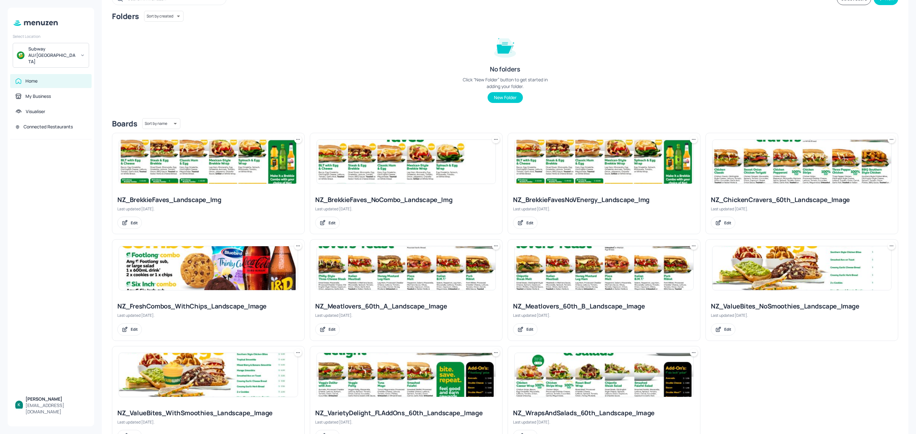
click at [398, 204] on div "NZ_BrekkieFaves_NoCombo_Landscape_Img" at bounding box center [406, 200] width 182 height 9
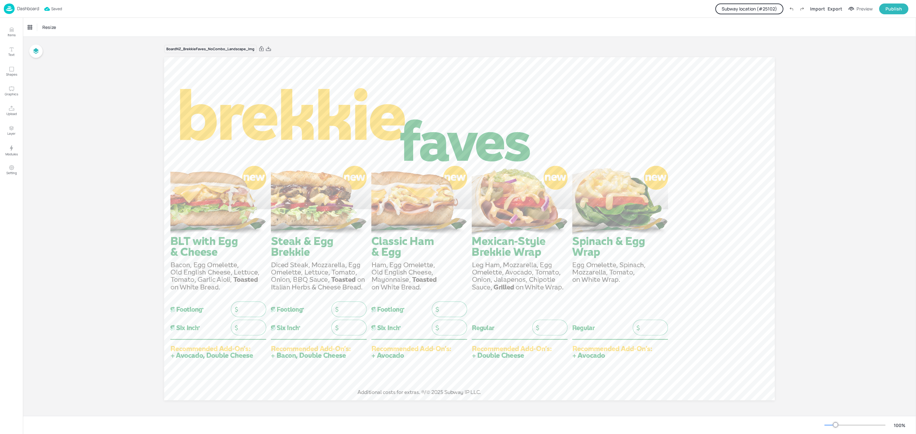
click at [28, 6] on p "Dashboard" at bounding box center [28, 8] width 22 height 4
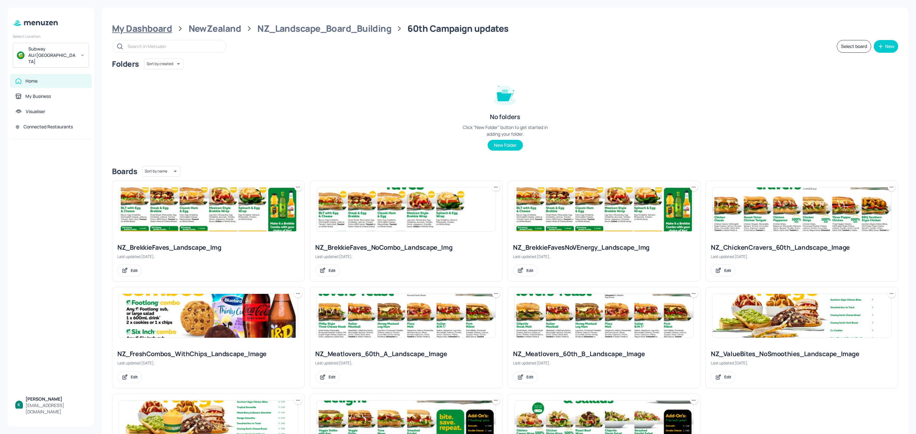
click at [151, 27] on div "My Dashboard" at bounding box center [142, 28] width 60 height 11
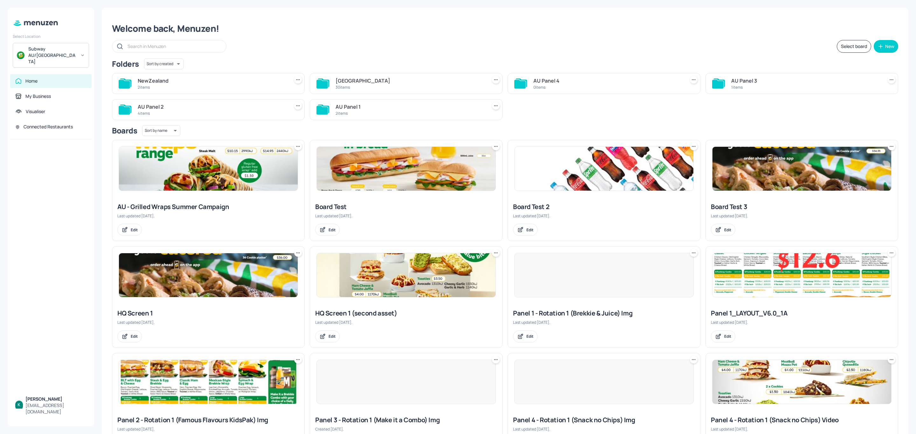
click at [355, 87] on div "30 items" at bounding box center [409, 87] width 149 height 5
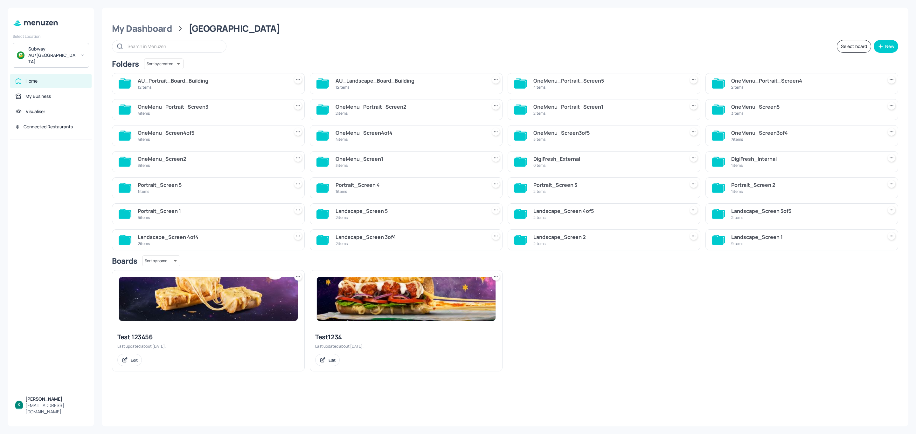
click at [369, 82] on div "AU_Landscape_Board_Building" at bounding box center [409, 81] width 149 height 8
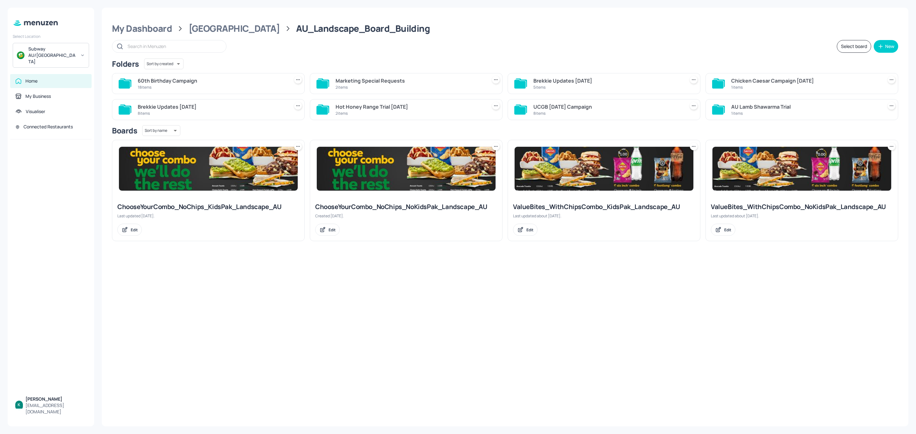
click at [257, 81] on div "60th Birthday Campaign" at bounding box center [212, 81] width 149 height 8
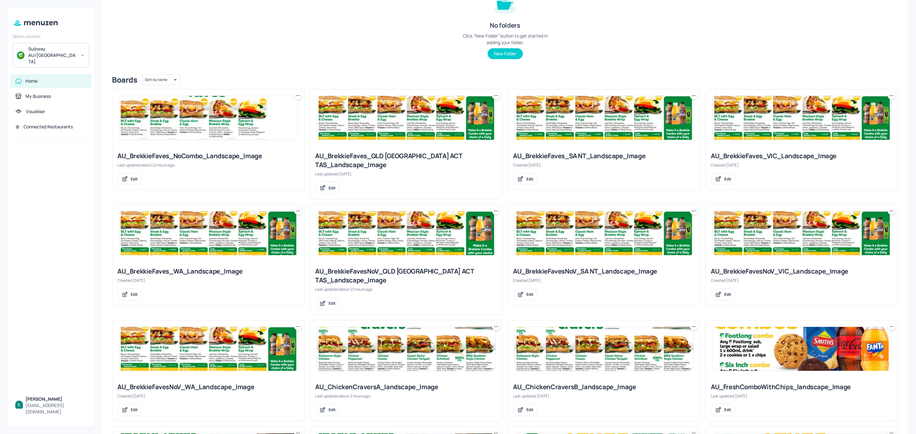
scroll to position [95, 0]
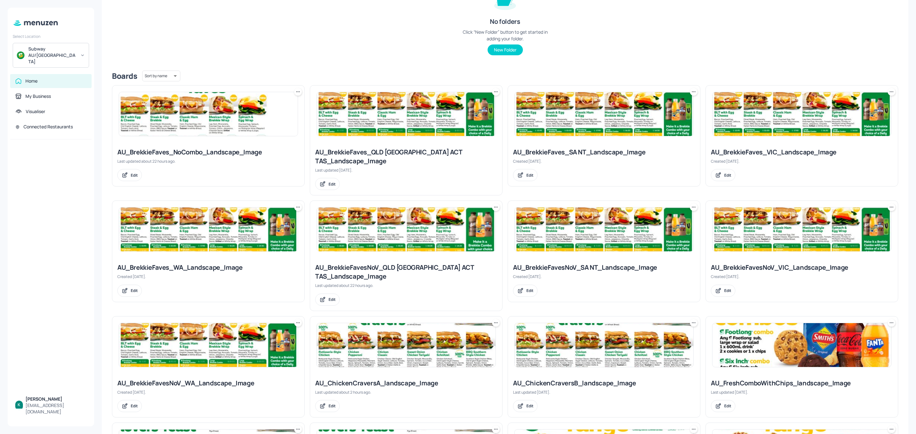
click at [176, 157] on div "AU_BrekkieFaves_NoCombo_Landscape_Image Last updated about 22 hours ago. Edit" at bounding box center [208, 165] width 192 height 44
click at [178, 154] on div "AU_BrekkieFaves_NoCombo_Landscape_Image" at bounding box center [208, 152] width 182 height 9
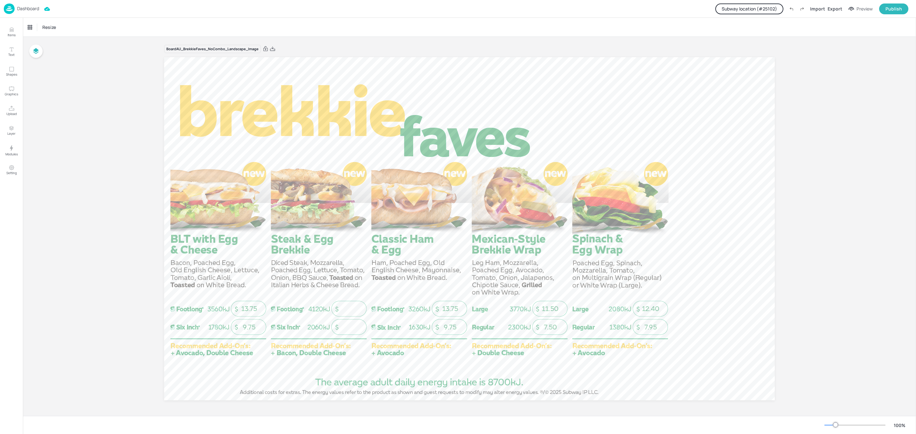
click at [24, 6] on p "Dashboard" at bounding box center [28, 8] width 22 height 4
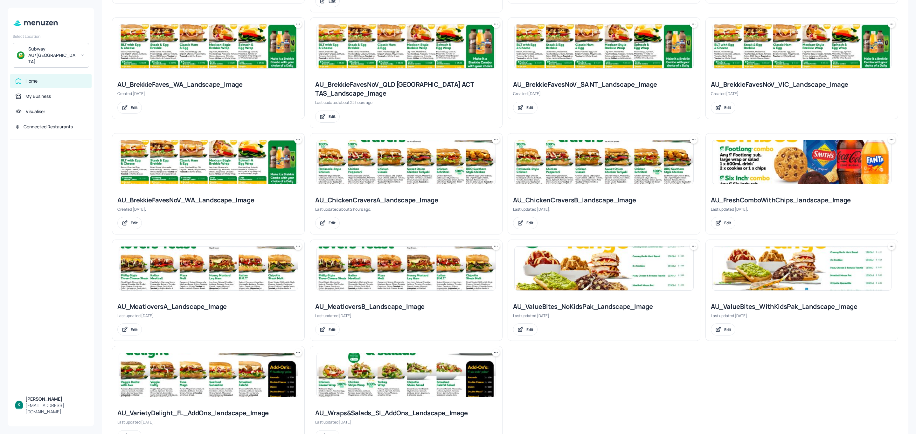
scroll to position [286, 0]
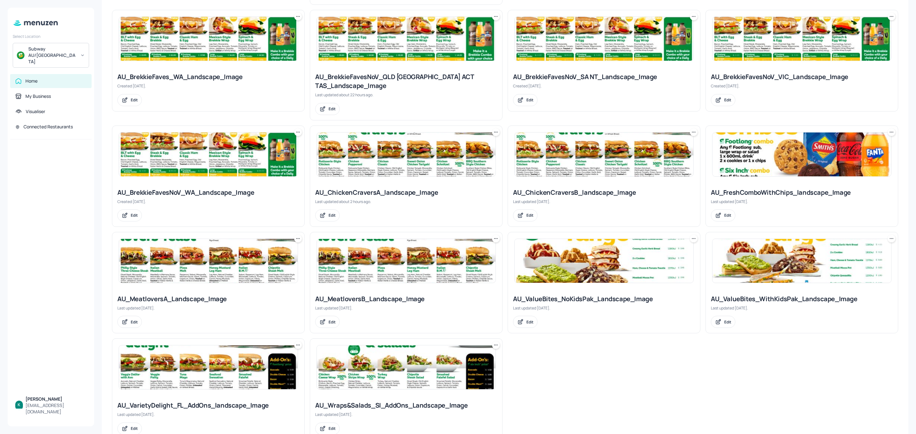
click at [370, 188] on div "AU_ChickenCraversA_landscape_Image" at bounding box center [406, 192] width 182 height 9
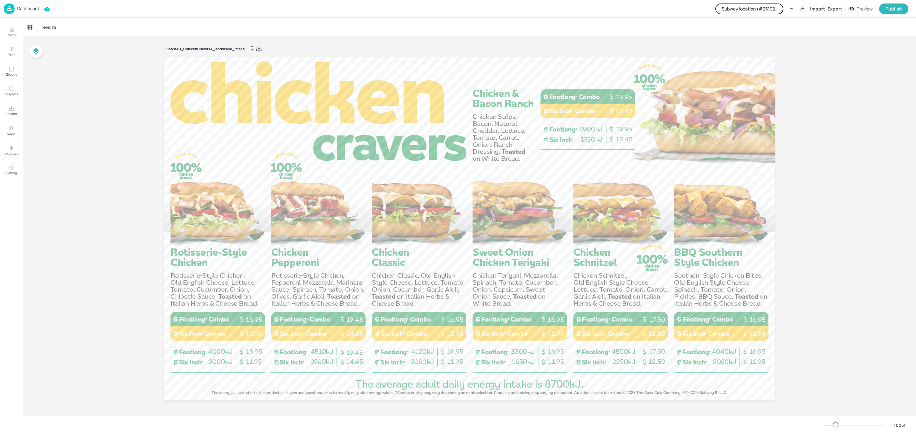
click at [258, 50] on icon at bounding box center [259, 49] width 6 height 6
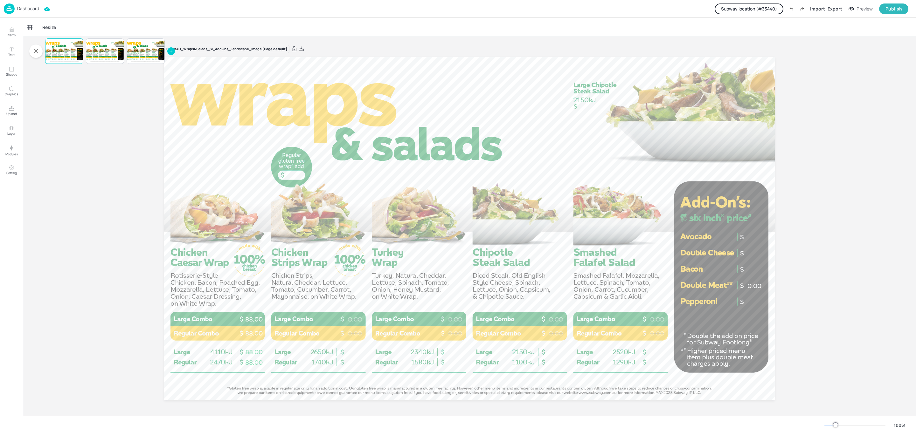
click at [761, 9] on button "Subway location (# 33440 )" at bounding box center [748, 8] width 69 height 11
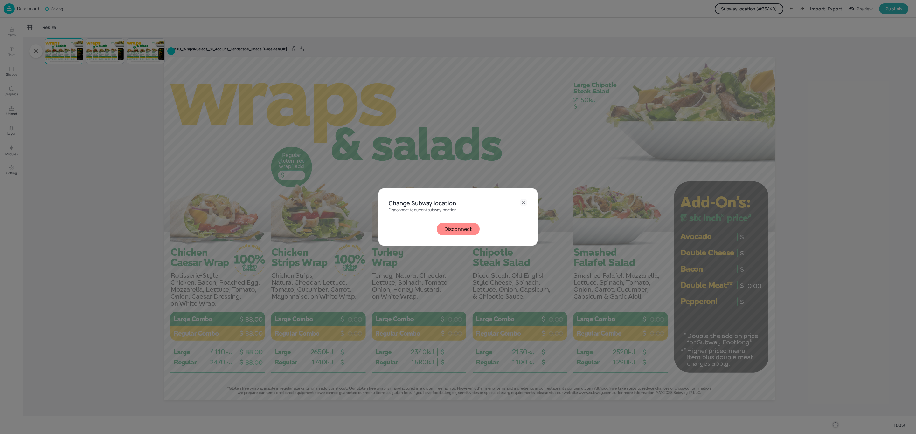
click at [456, 230] on button "Disconnect" at bounding box center [457, 229] width 43 height 13
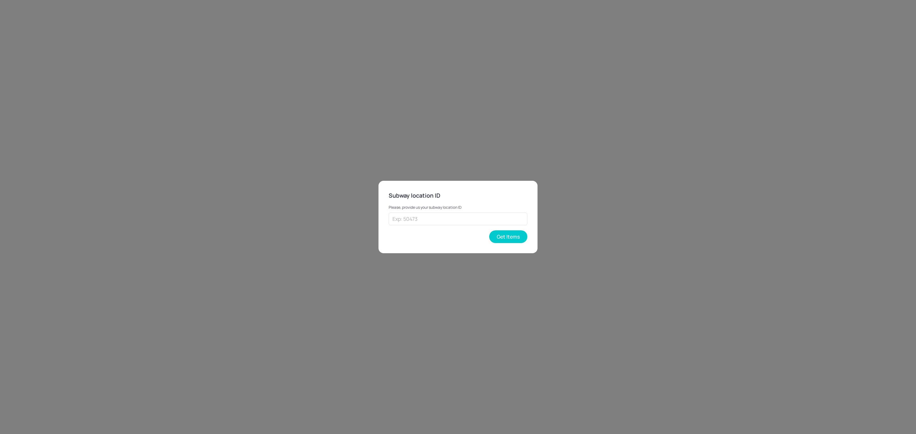
drag, startPoint x: 513, startPoint y: 237, endPoint x: 453, endPoint y: 211, distance: 65.2
click at [453, 211] on div "Please, provide us your subway location ID ​ Get Items" at bounding box center [457, 221] width 139 height 43
drag, startPoint x: 453, startPoint y: 211, endPoint x: 455, endPoint y: 217, distance: 6.0
click at [454, 216] on div "Please, provide us your subway location ID ​" at bounding box center [457, 212] width 139 height 25
click at [455, 217] on input "text" at bounding box center [457, 219] width 139 height 13
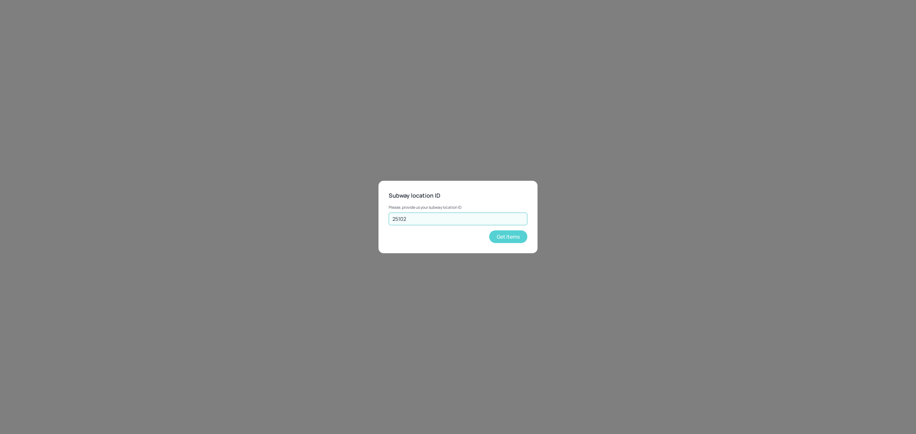
type input "25102"
click at [520, 236] on button "Get Items" at bounding box center [508, 236] width 38 height 13
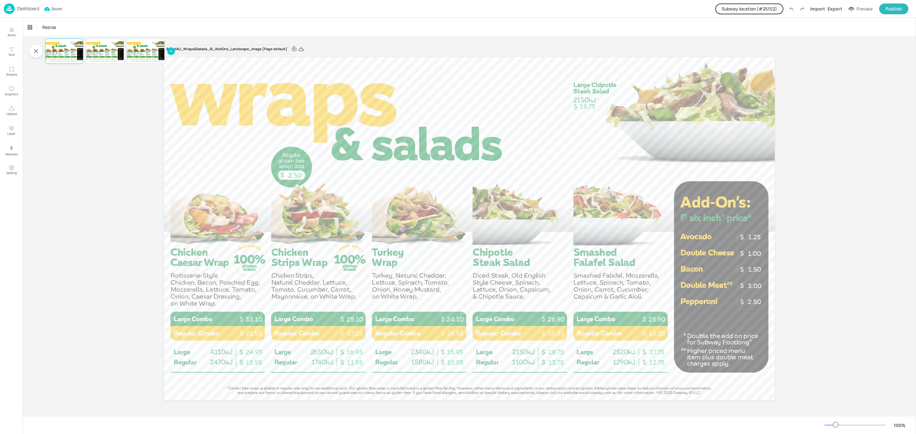
click at [28, 9] on p "Dashboard" at bounding box center [28, 8] width 22 height 4
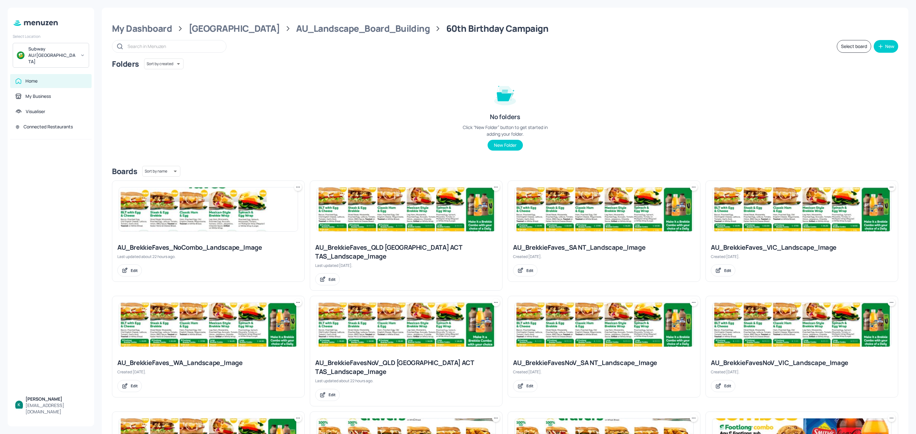
click at [212, 249] on div "AU_BrekkieFaves_NoCombo_Landscape_Image" at bounding box center [208, 247] width 182 height 9
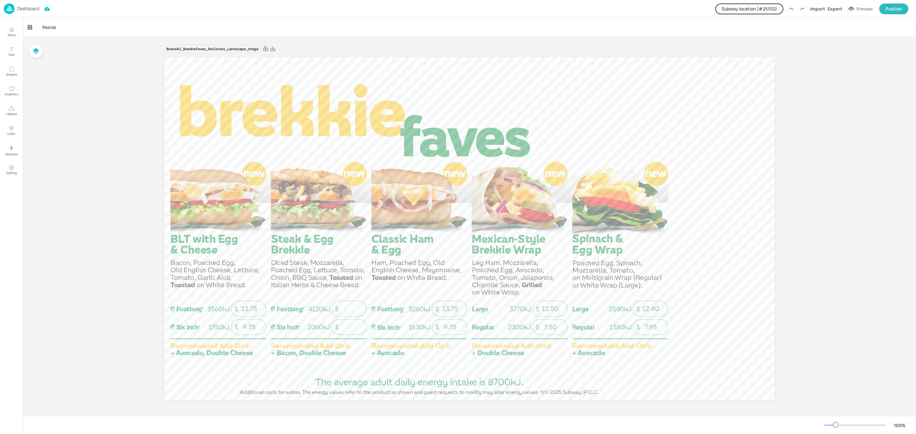
click at [20, 8] on p "Dashboard" at bounding box center [28, 8] width 22 height 4
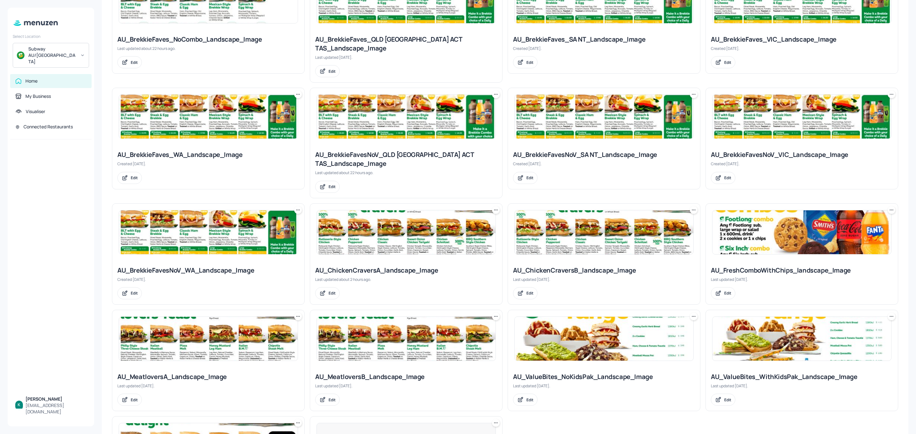
scroll to position [238, 0]
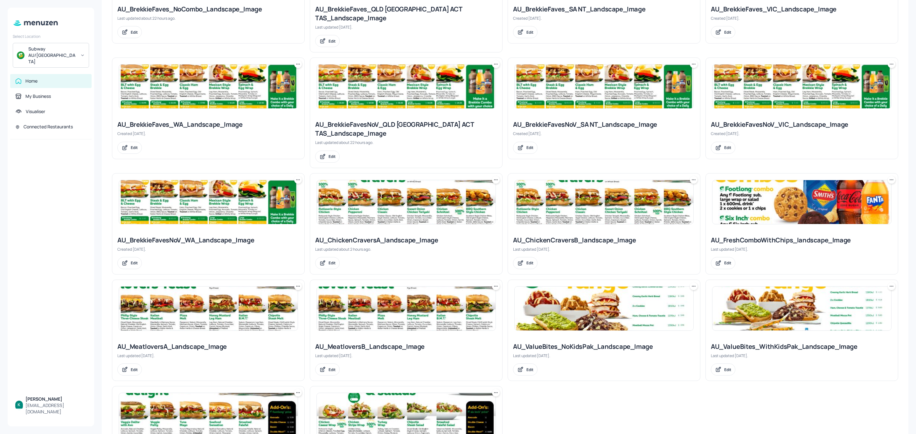
click at [354, 236] on div "AU_ChickenCraversA_landscape_Image" at bounding box center [406, 240] width 182 height 9
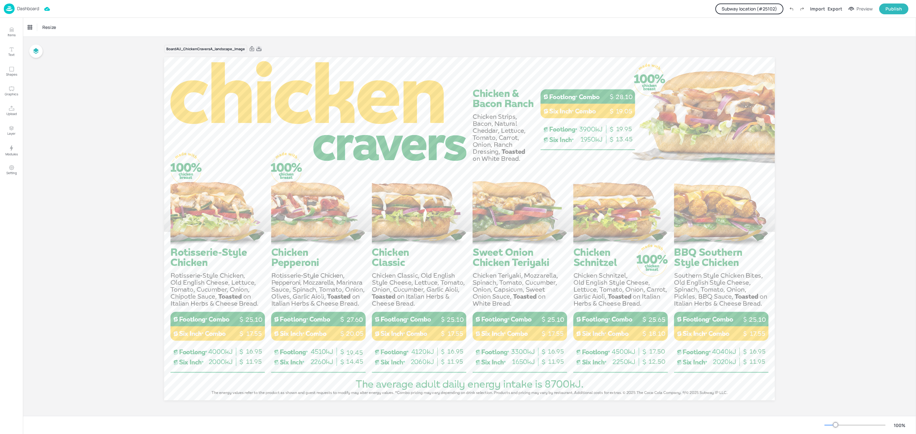
click at [258, 51] on icon at bounding box center [259, 49] width 6 height 6
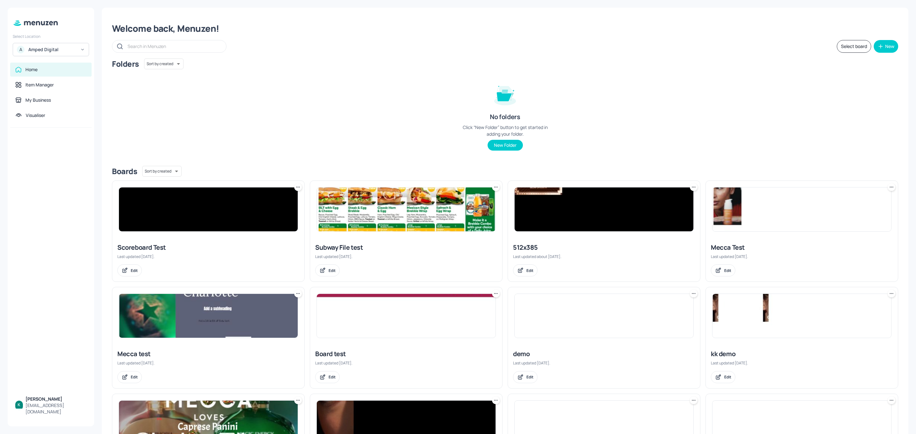
click at [74, 48] on div "Amped Digital" at bounding box center [52, 49] width 48 height 6
click at [49, 79] on div "Subway AU/[GEOGRAPHIC_DATA]" at bounding box center [56, 80] width 55 height 8
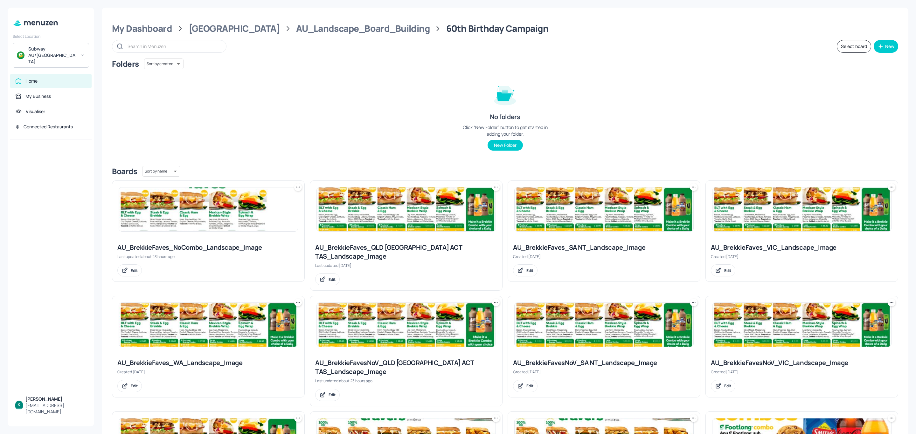
click at [211, 250] on div "AU_BrekkieFaves_NoCombo_Landscape_Image" at bounding box center [208, 247] width 182 height 9
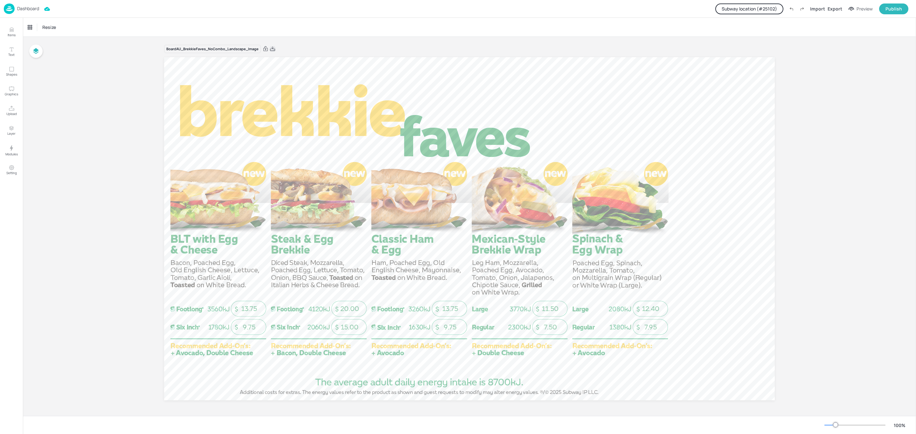
click at [272, 49] on icon at bounding box center [273, 49] width 6 height 6
